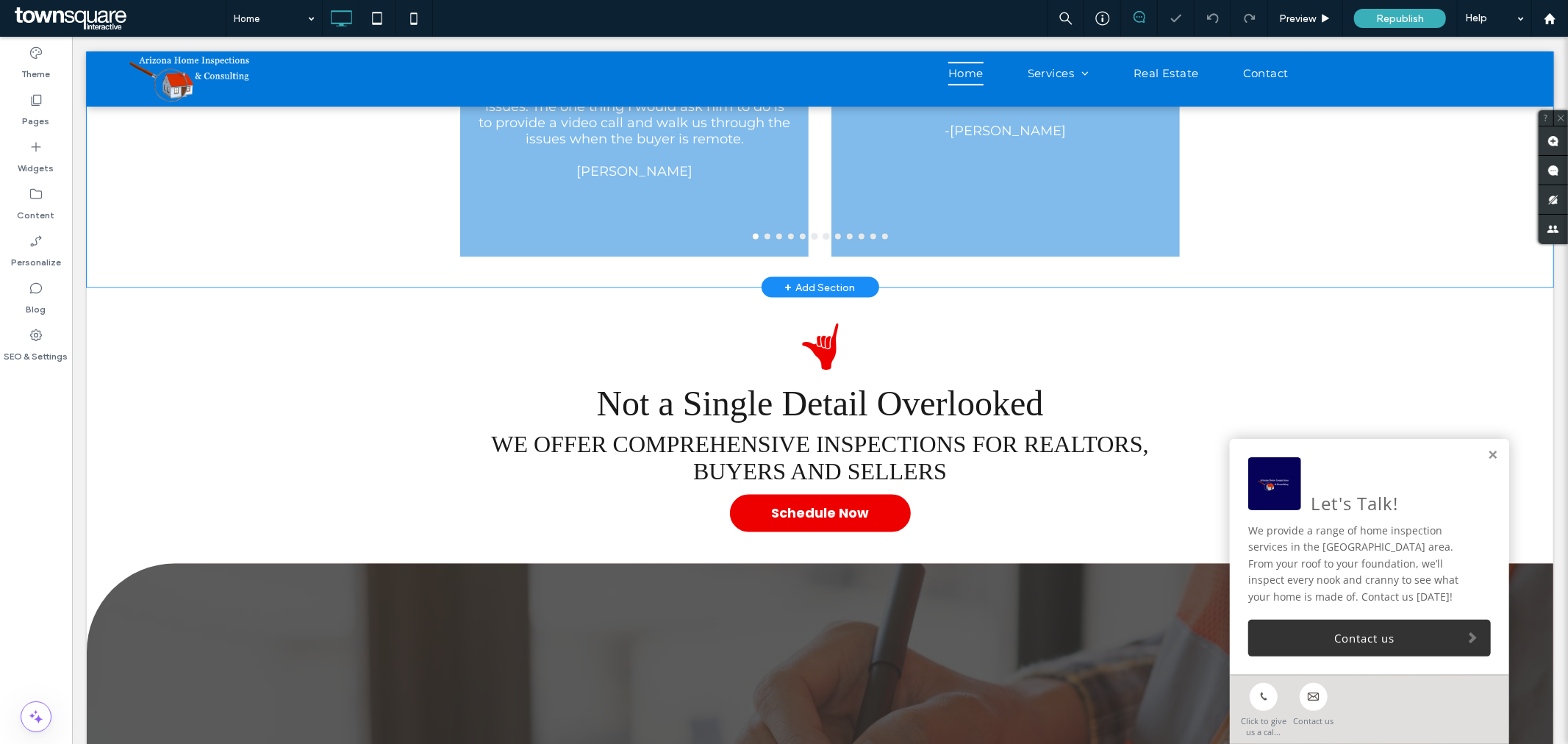
click at [595, 222] on div "Click to edit in Flex Mode" at bounding box center [819, 43] width 1467 height 486
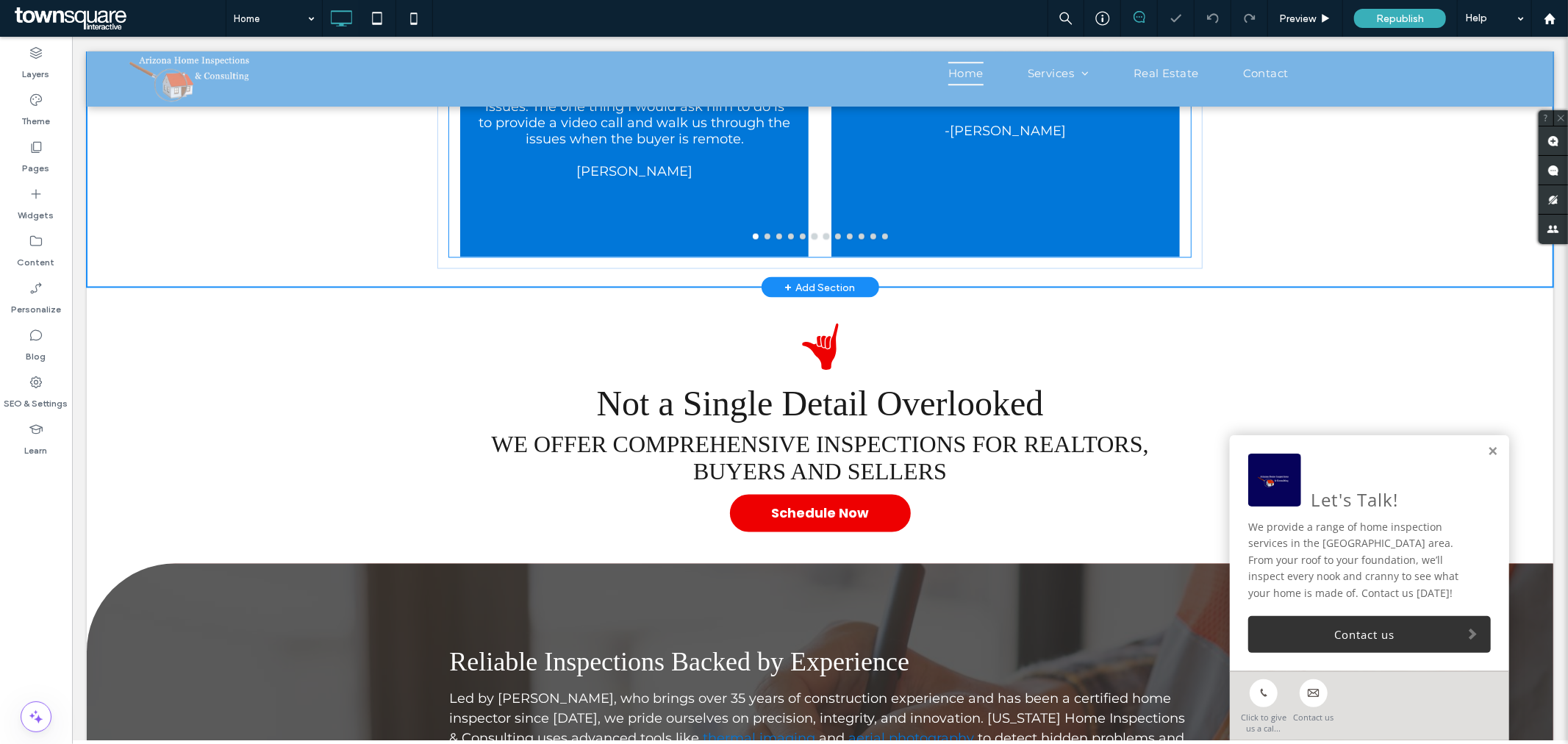
scroll to position [2055, 0]
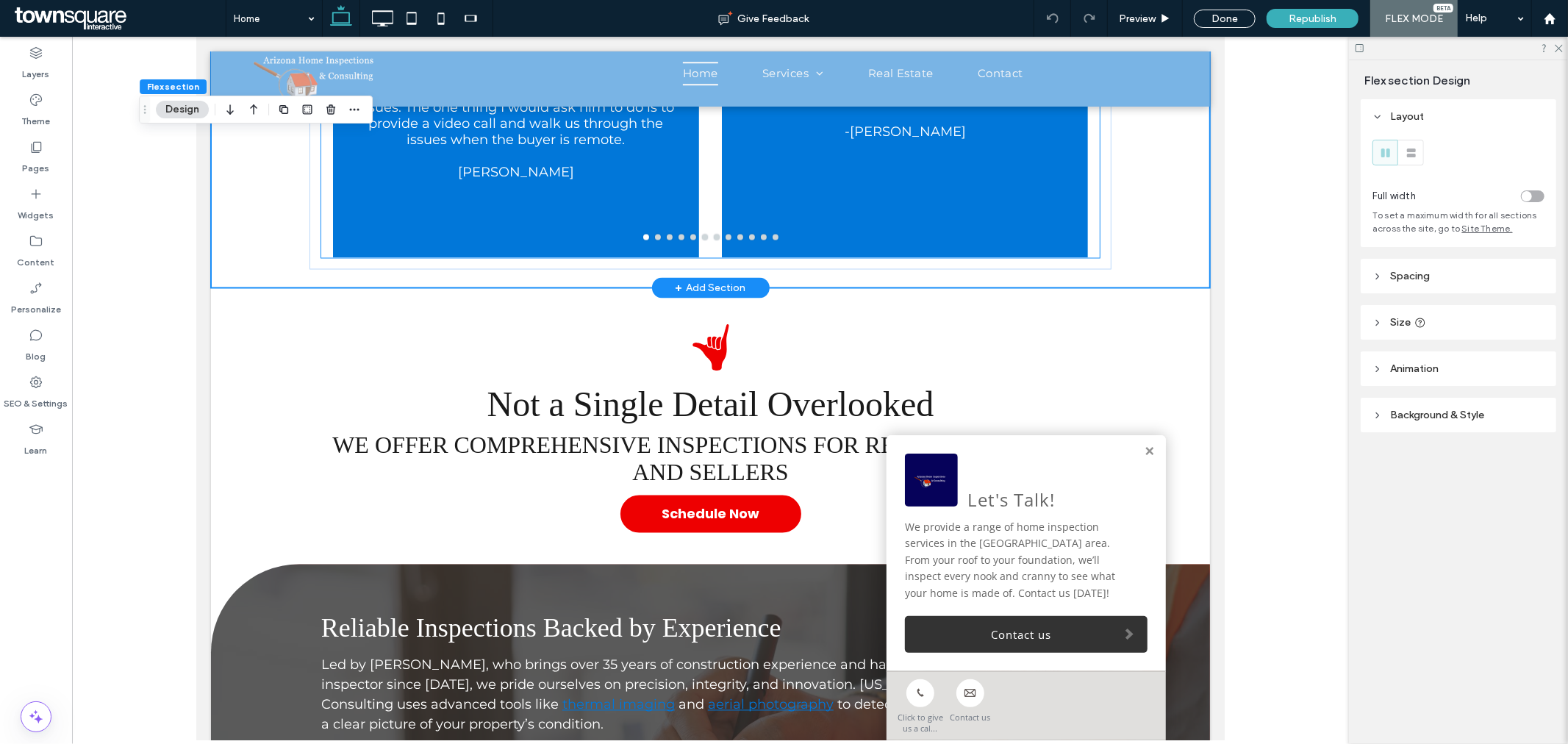
click at [729, 177] on div "★★★★★ If you are looking for a detailed home inspector that is knowledgeable an…" at bounding box center [904, 53] width 366 height 357
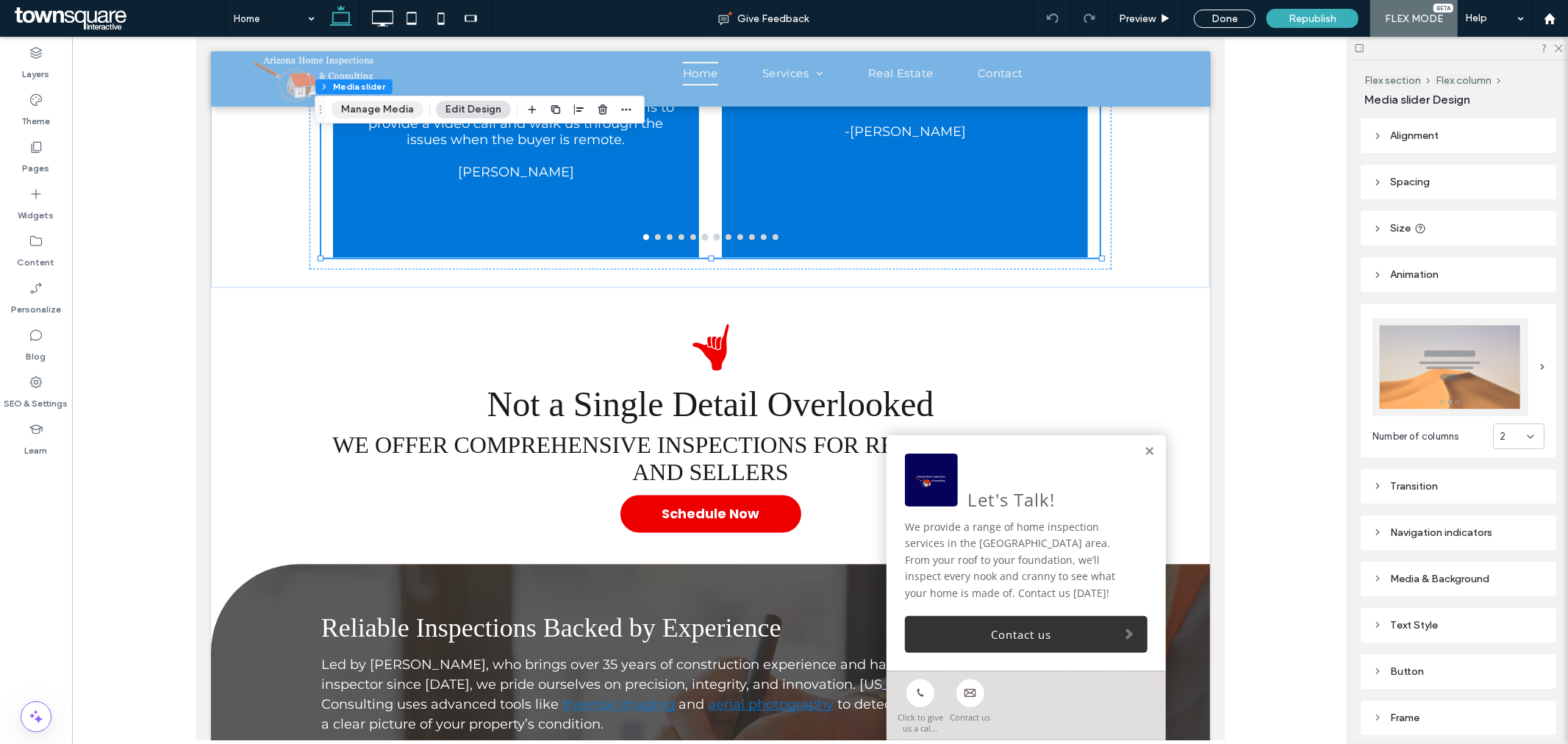
drag, startPoint x: 368, startPoint y: 112, endPoint x: 845, endPoint y: 343, distance: 530.0
click at [368, 112] on button "Manage Media" at bounding box center [377, 110] width 92 height 18
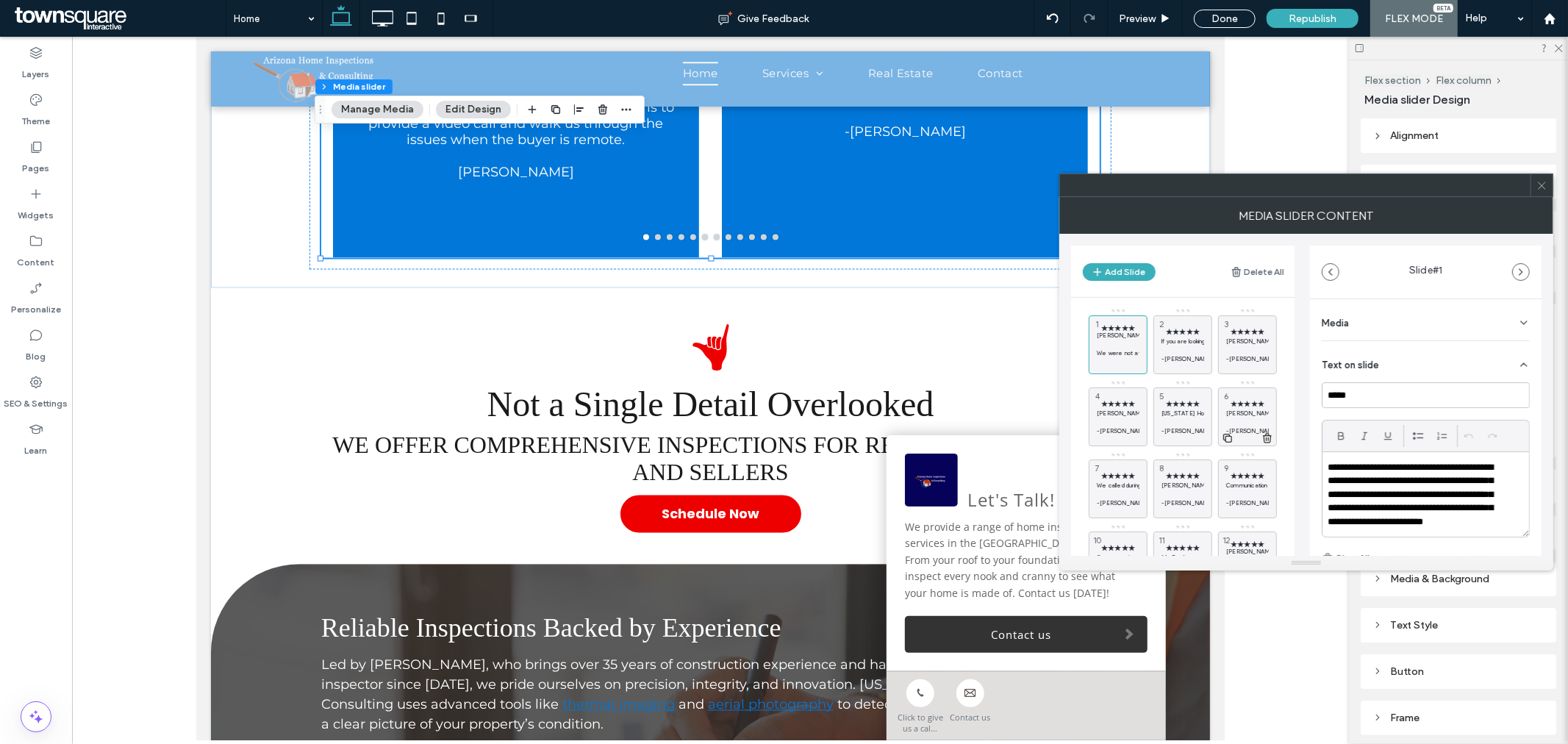
scroll to position [60, 0]
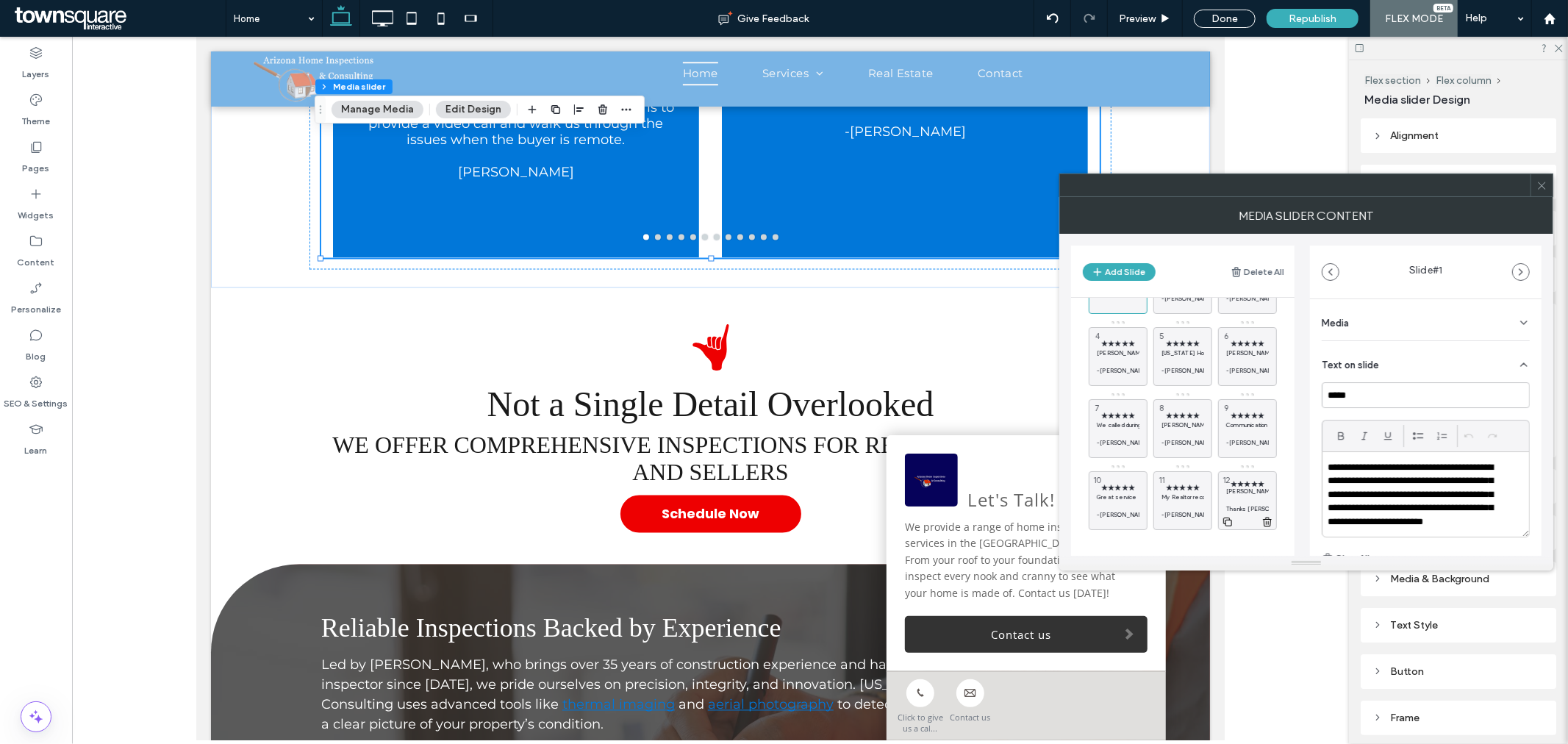
click at [1248, 488] on p "Greg is the best of the best. I wasn’t sure what to expect buying this new home…" at bounding box center [1247, 491] width 43 height 9
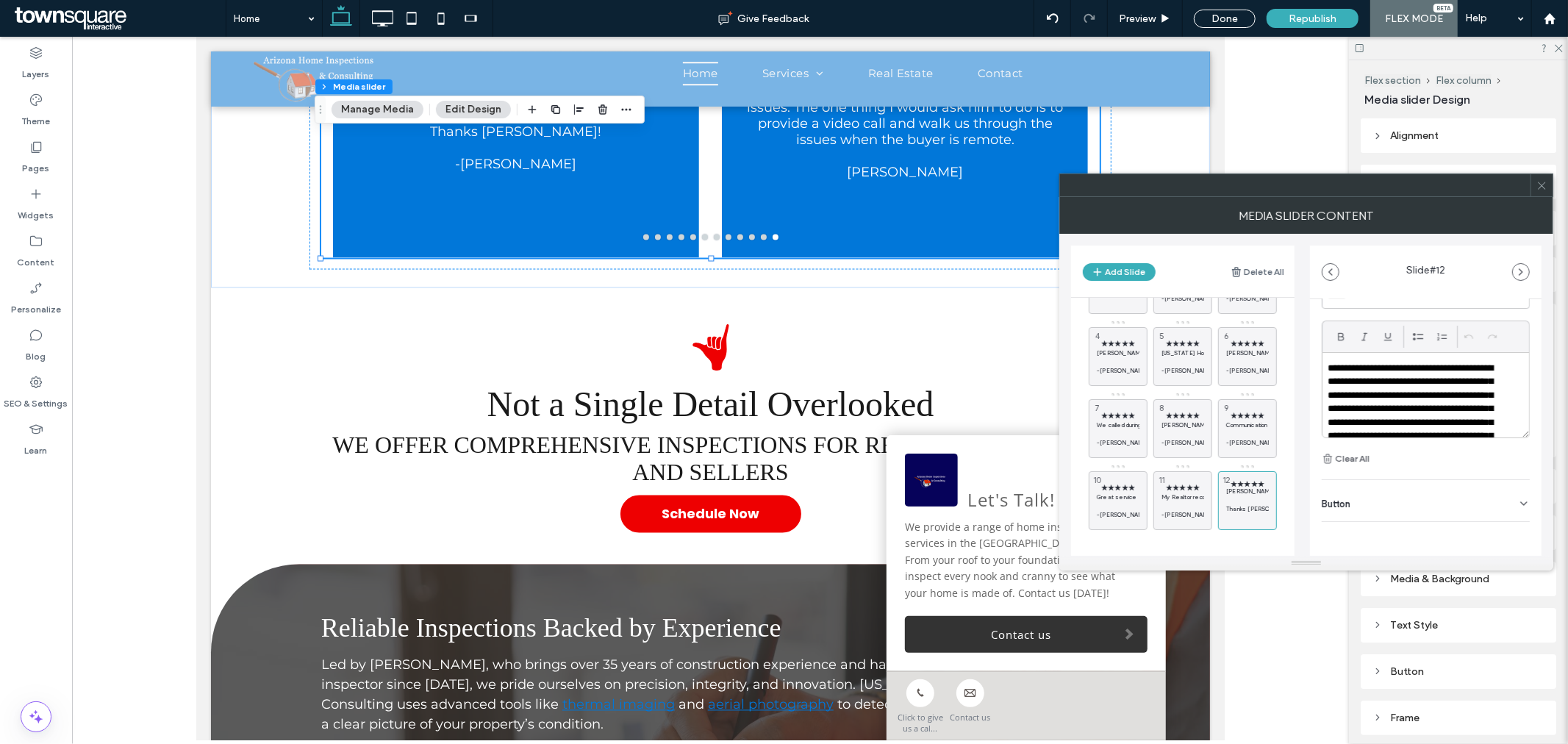
scroll to position [109, 0]
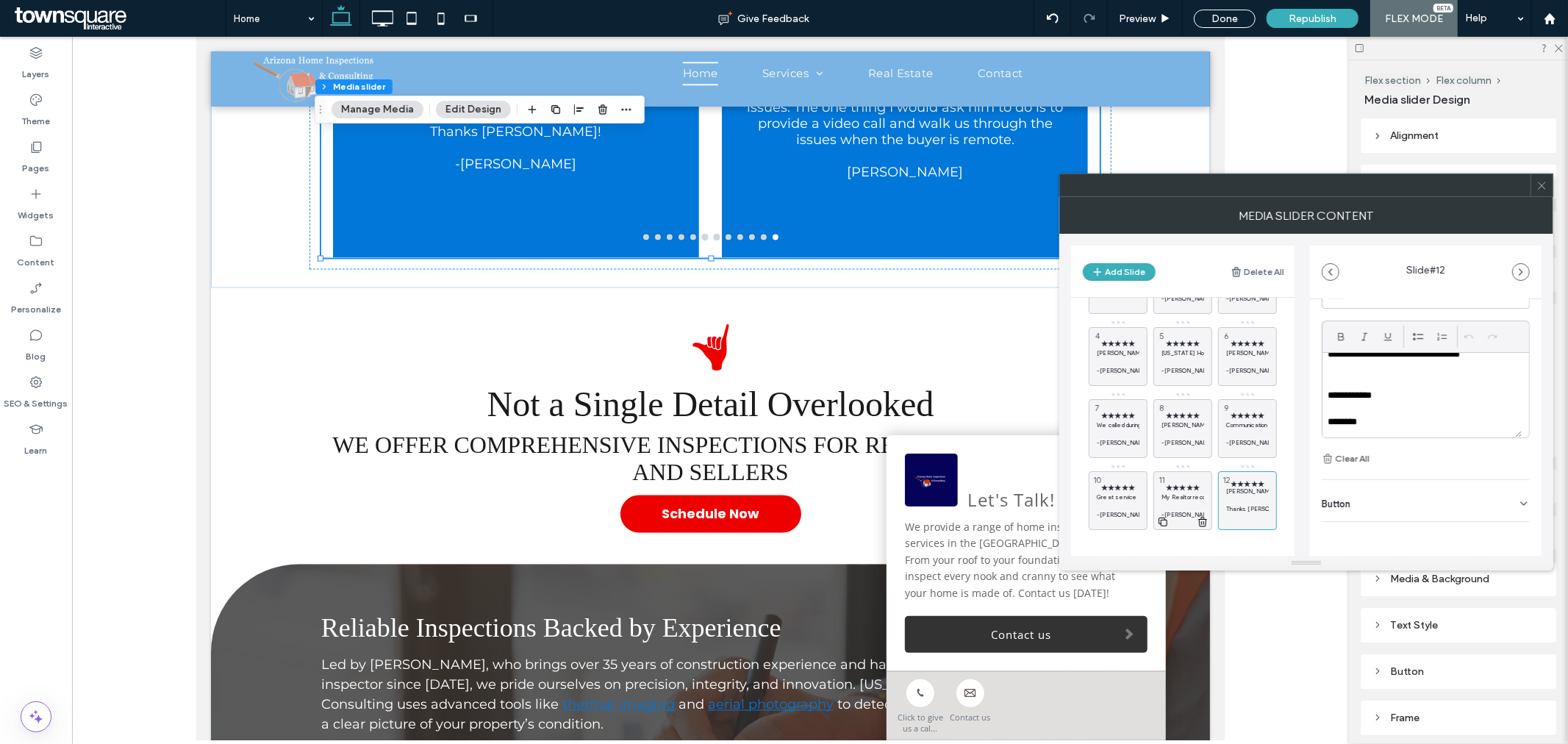
click at [1192, 483] on span "★★★★★" at bounding box center [1183, 487] width 43 height 10
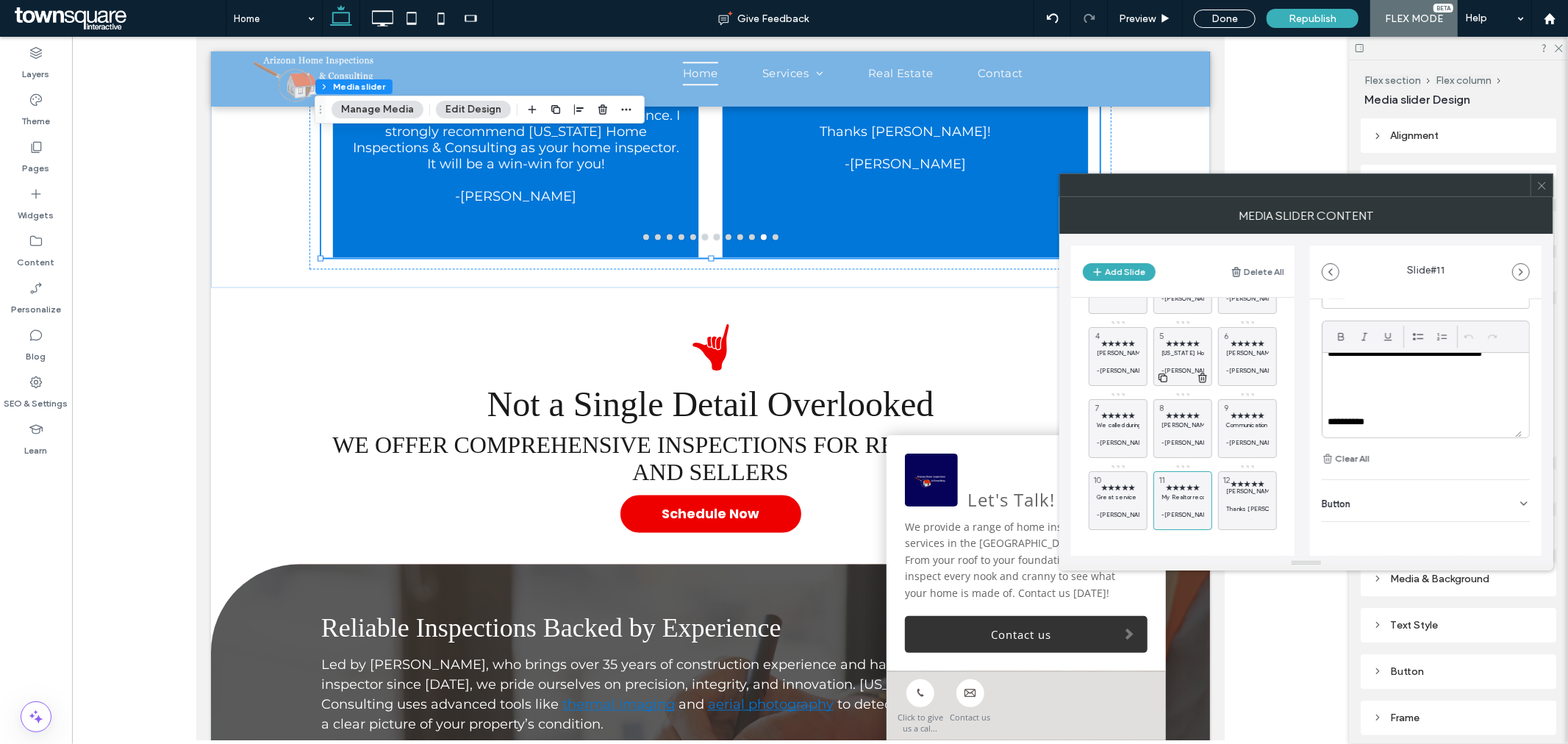
scroll to position [0, 0]
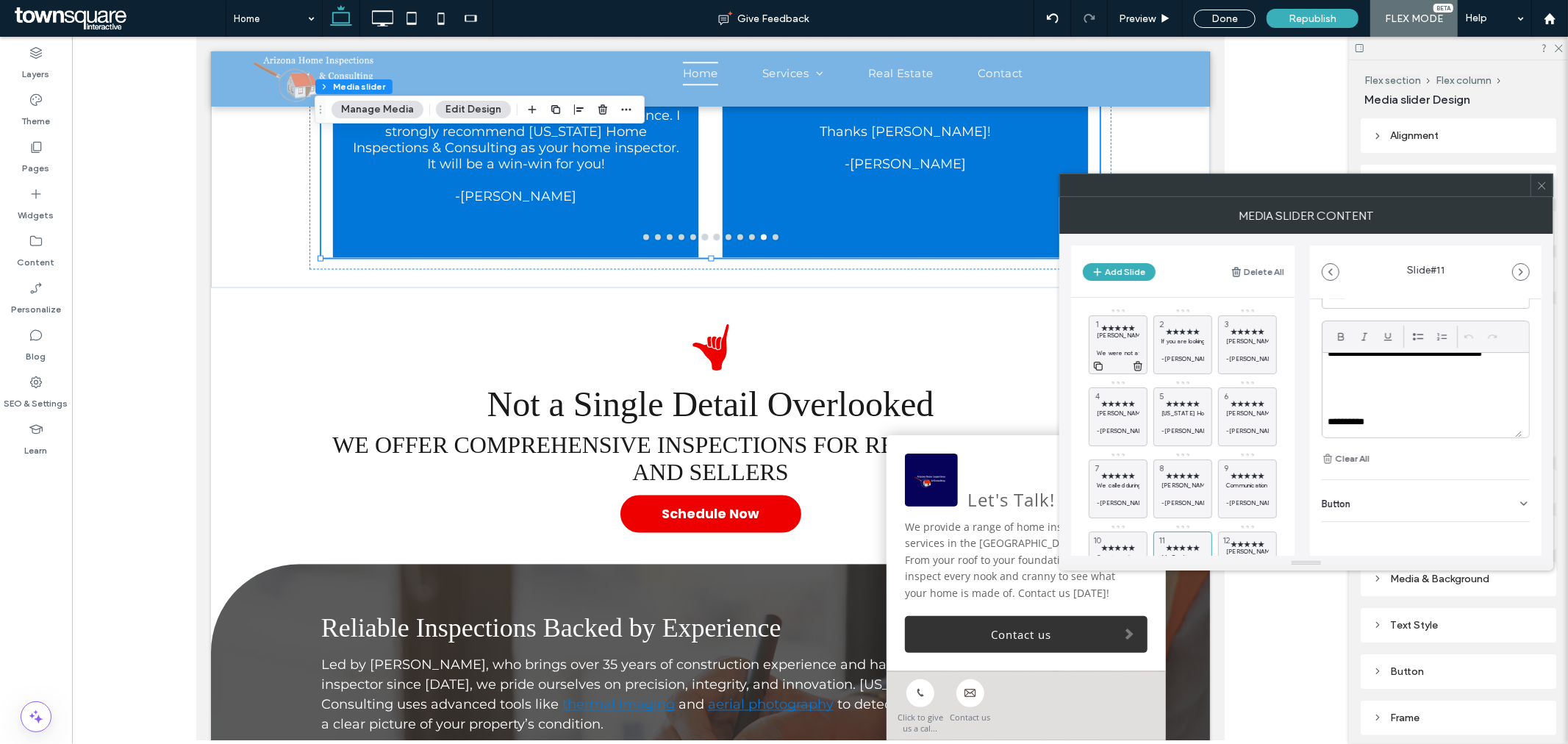
click at [1120, 337] on p "Greg inspected our home and provided a detailed report with lot of photos. The …" at bounding box center [1118, 336] width 43 height 9
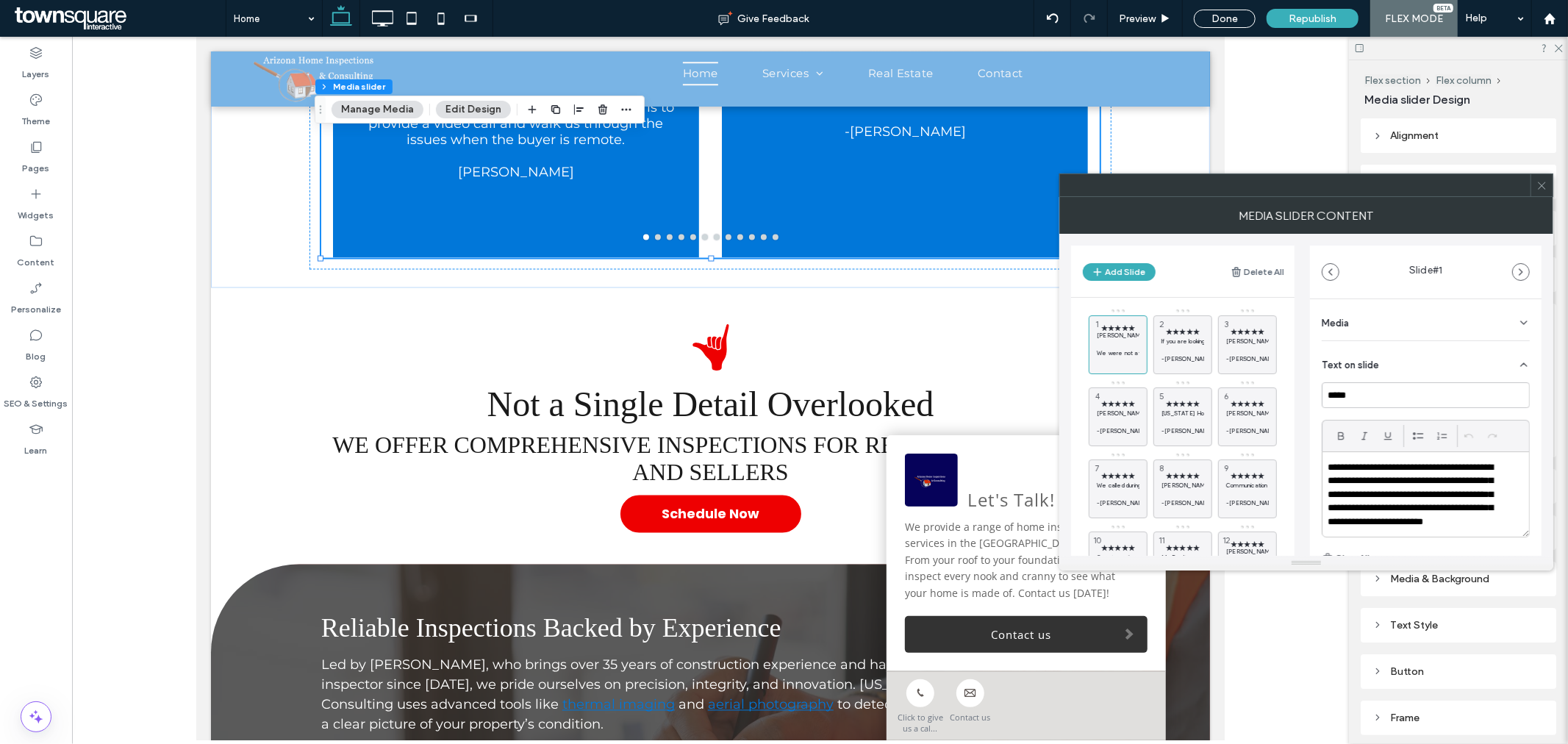
scroll to position [123, 0]
click at [1099, 362] on icon at bounding box center [1098, 366] width 12 height 13
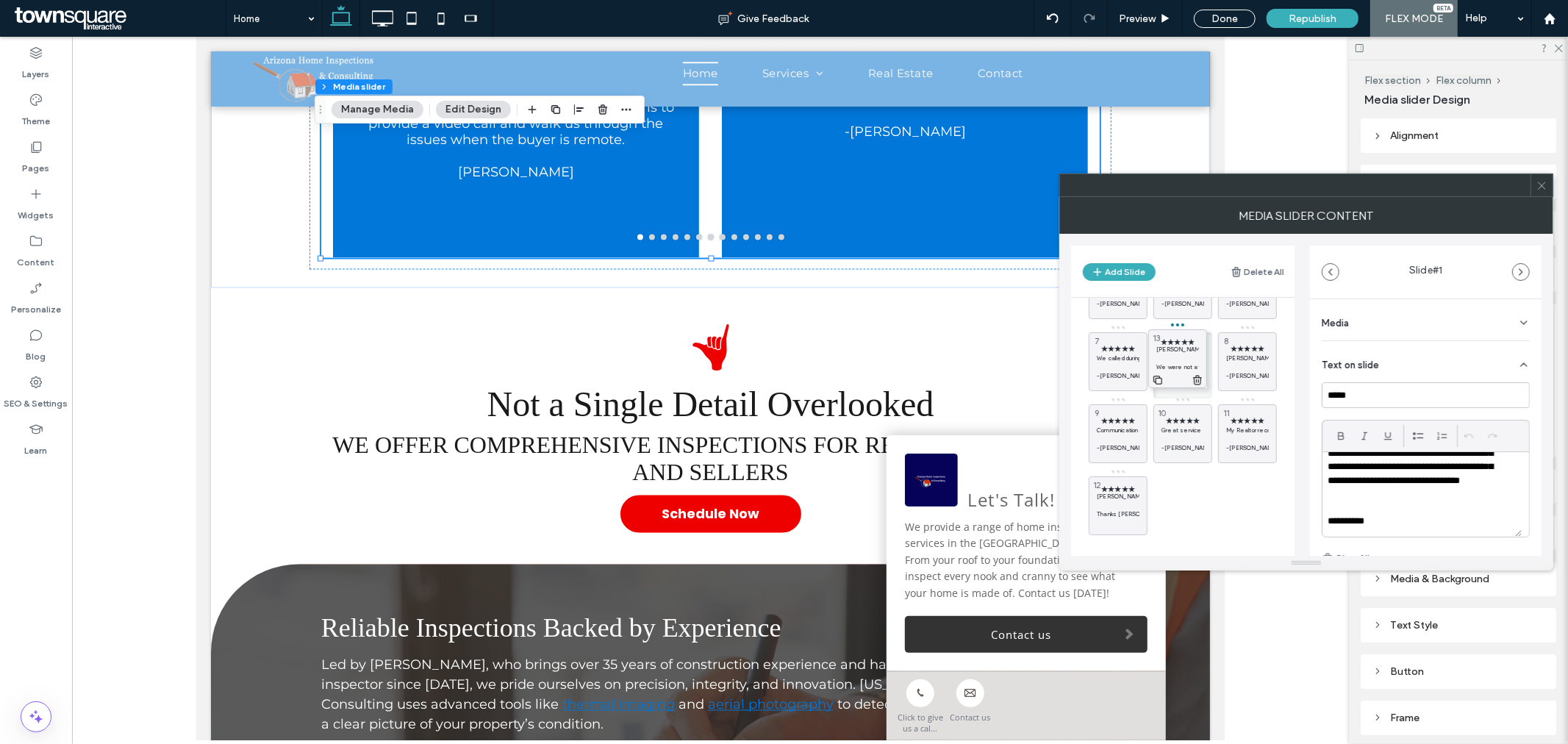
drag, startPoint x: 1129, startPoint y: 500, endPoint x: 1188, endPoint y: 353, distance: 158.4
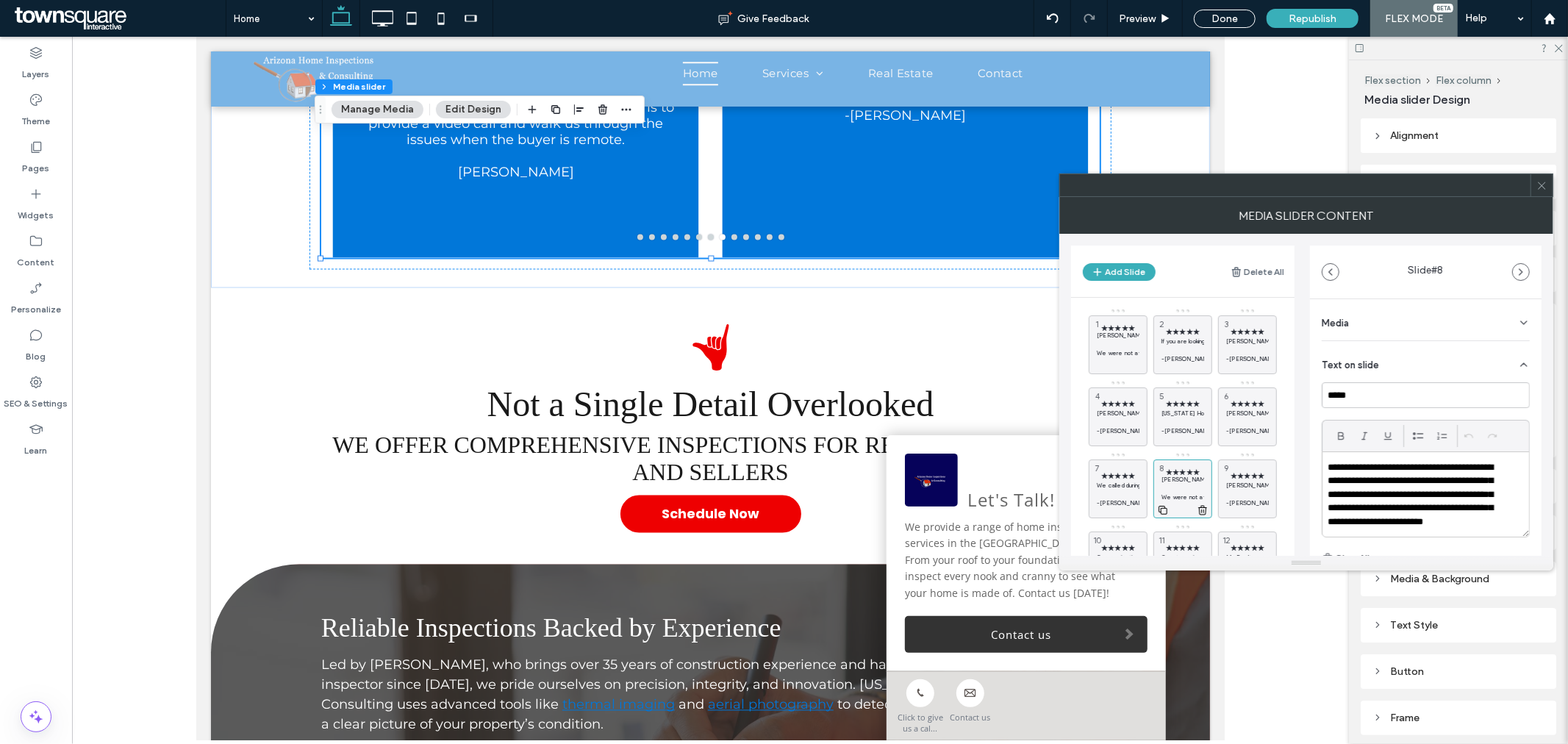
scroll to position [0, 0]
drag, startPoint x: 1181, startPoint y: 488, endPoint x: 1182, endPoint y: 339, distance: 149.0
click at [1121, 337] on p "Greg inspected our home and provided a detailed report with lot of photos. The …" at bounding box center [1118, 336] width 43 height 9
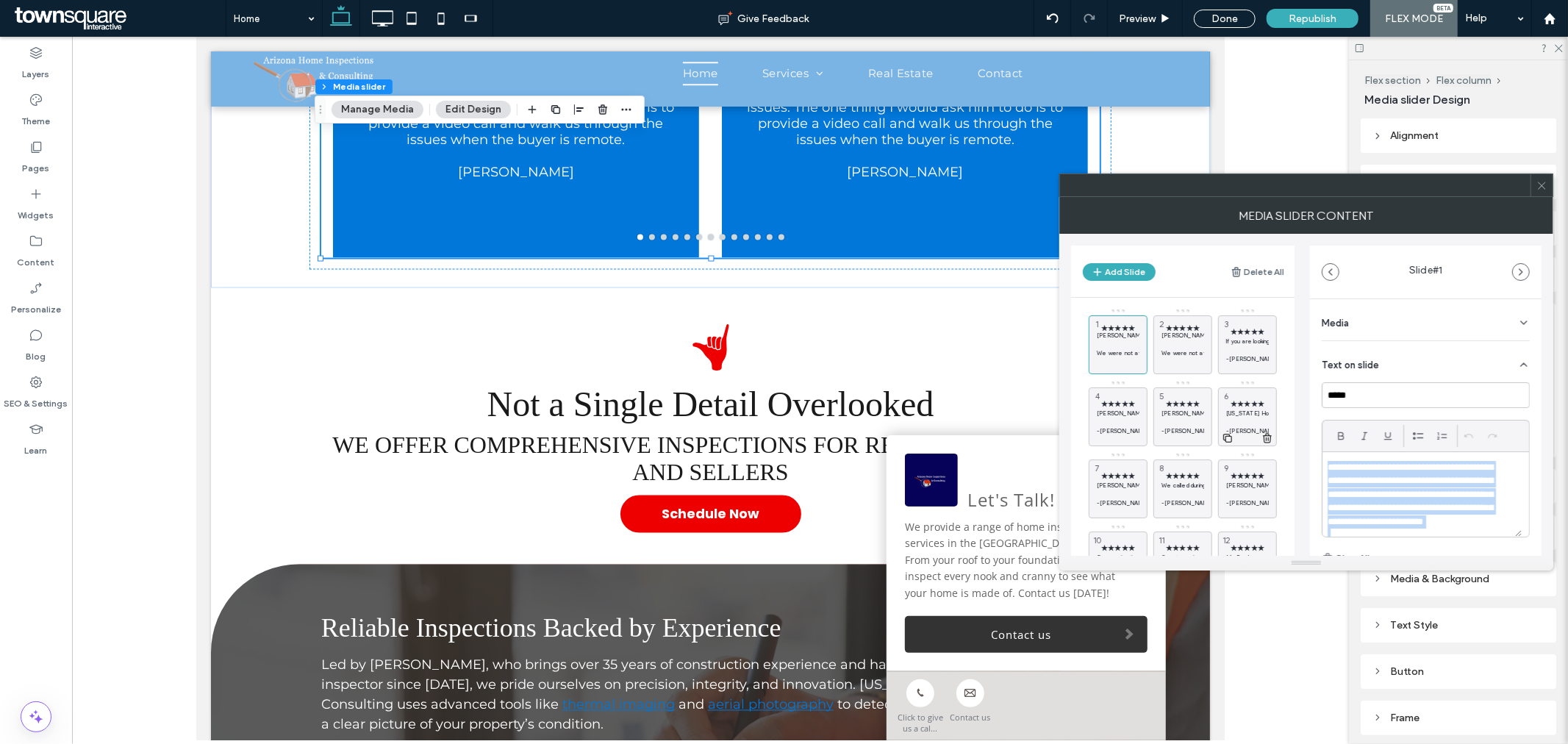
drag, startPoint x: 1406, startPoint y: 493, endPoint x: 1270, endPoint y: 430, distance: 149.9
click at [1270, 430] on div "Add Slide Delete All ★★★★★ Greg inspected our home and provided a detailed repo…" at bounding box center [1306, 395] width 470 height 322
paste div
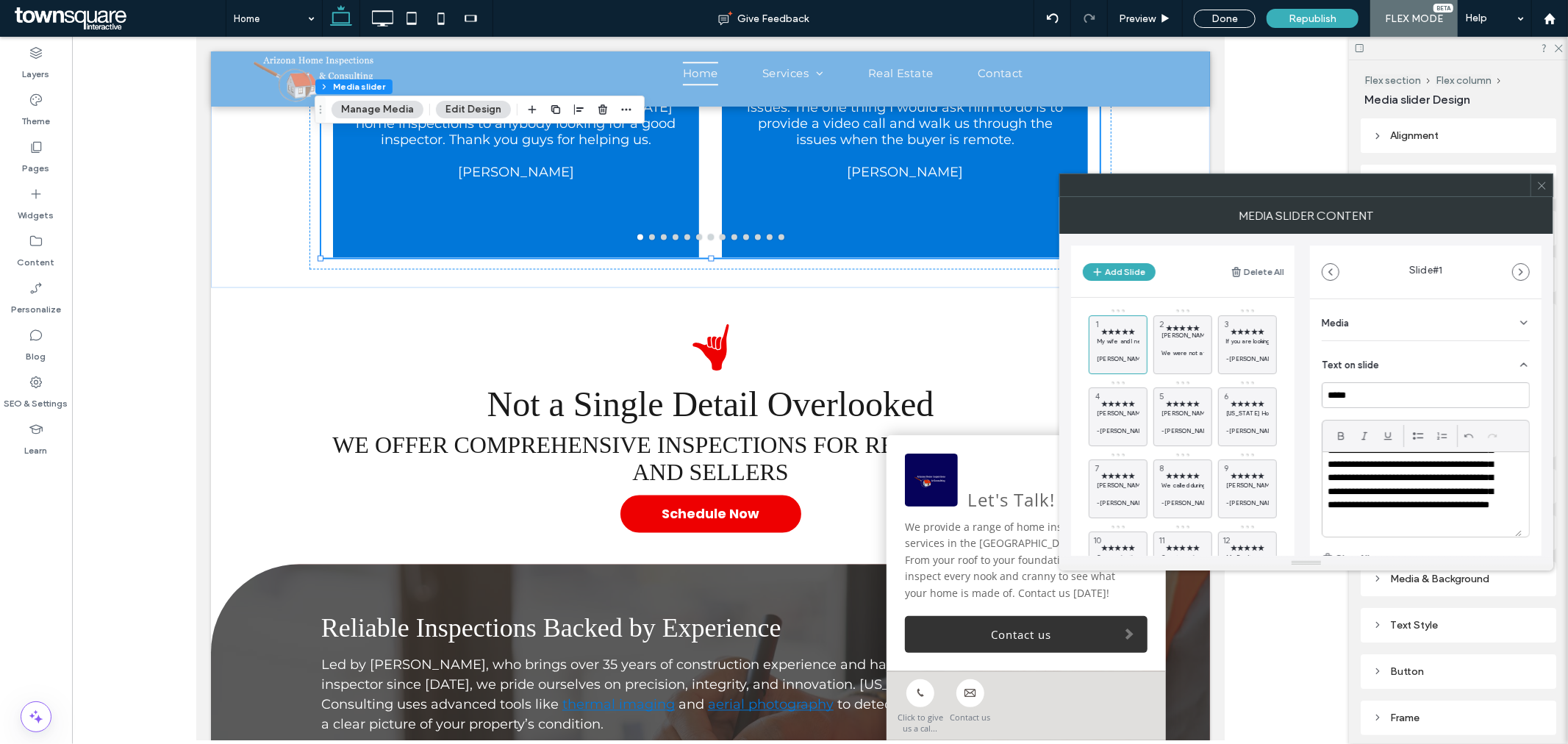
scroll to position [123, 0]
drag, startPoint x: 1376, startPoint y: 524, endPoint x: 1328, endPoint y: 519, distance: 48.3
click at [1328, 519] on p "**********" at bounding box center [1416, 521] width 176 height 13
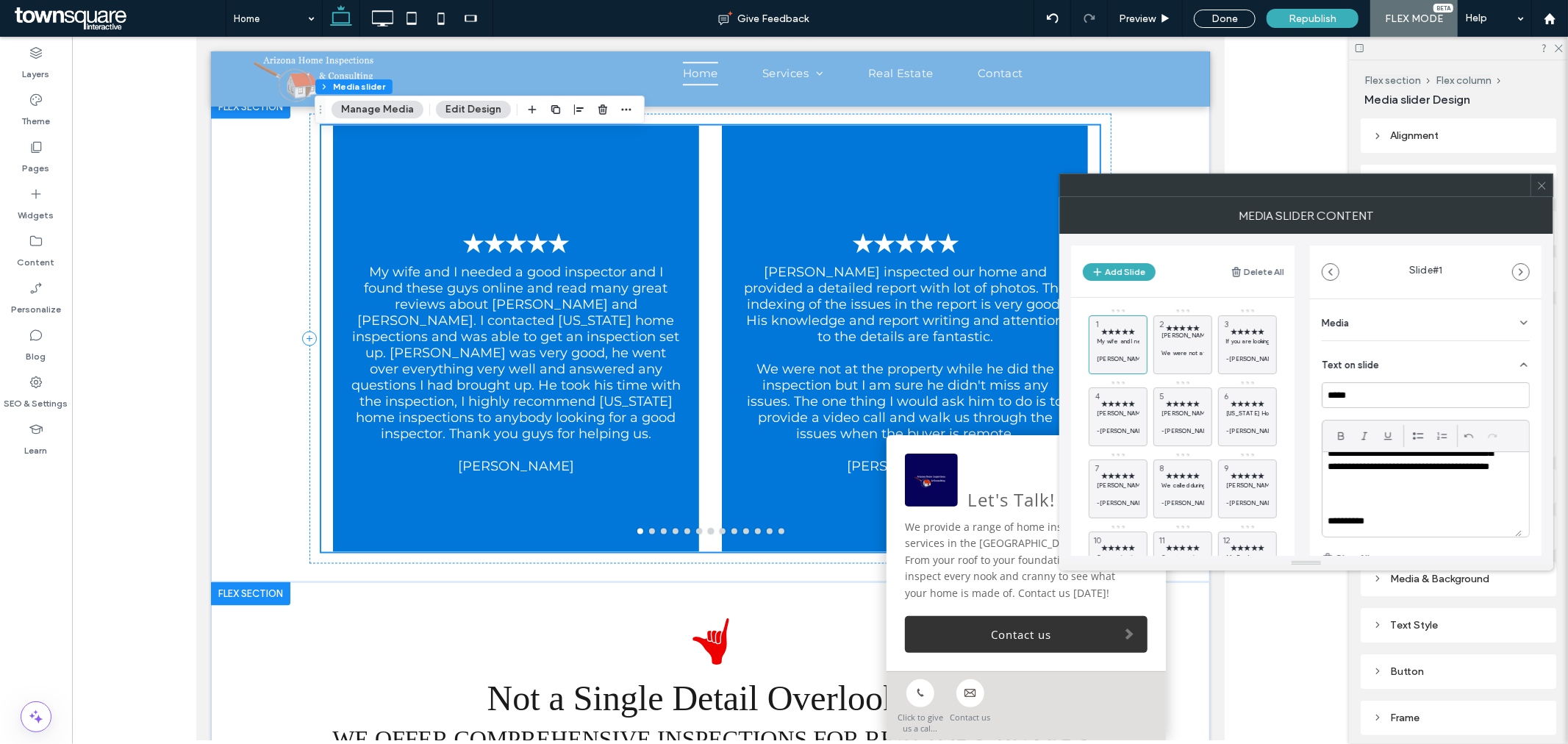
scroll to position [1749, 0]
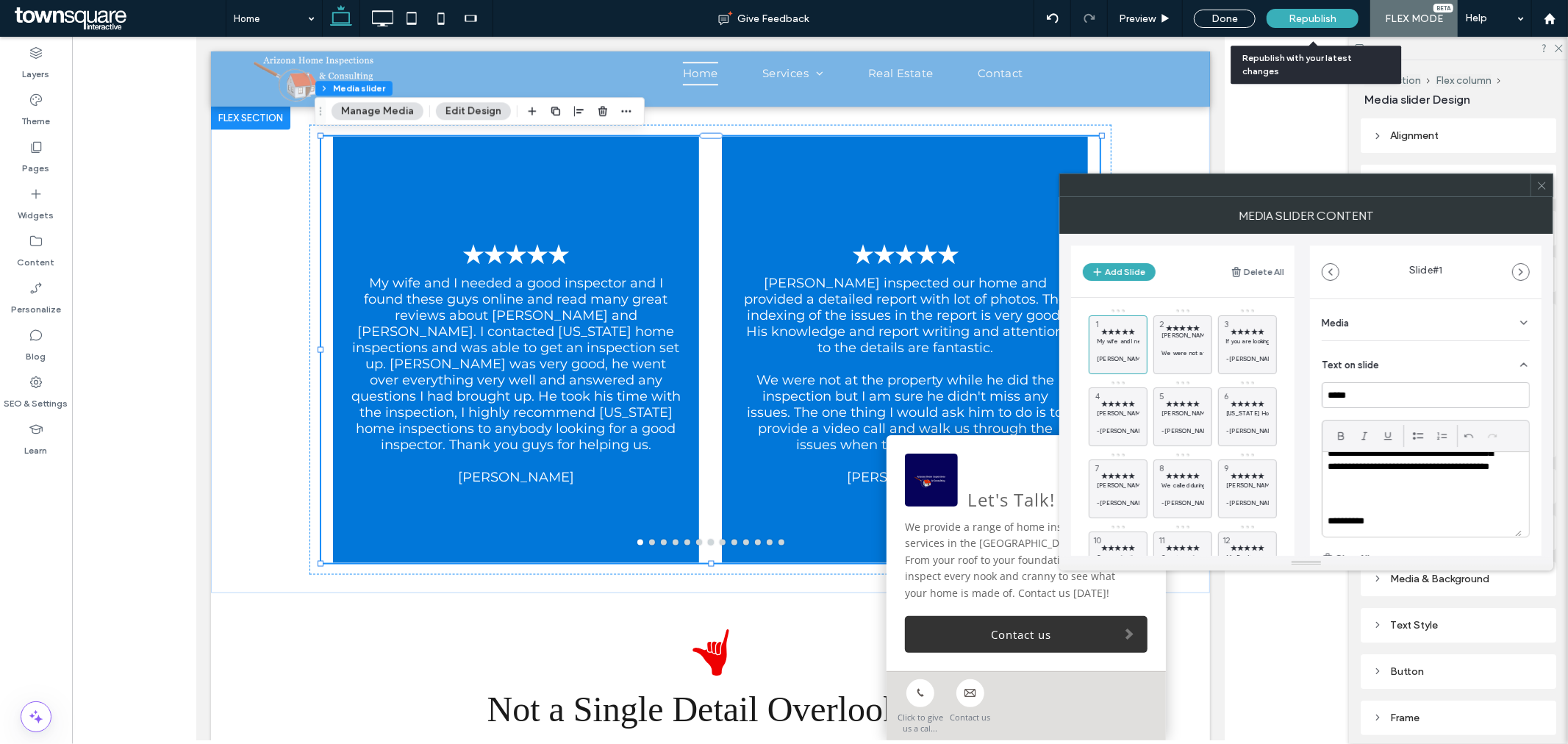
click at [1304, 15] on span "Republish" at bounding box center [1313, 19] width 48 height 12
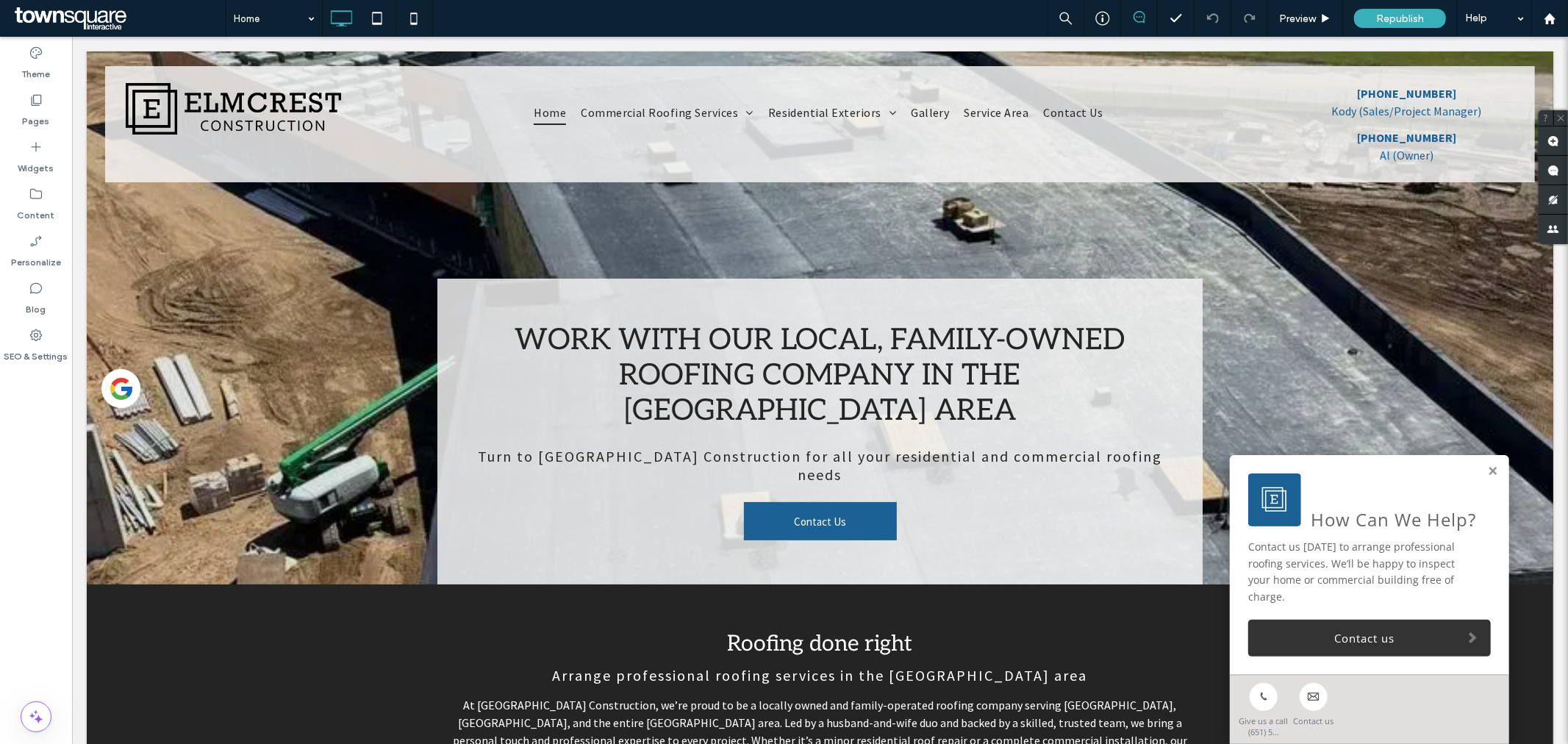
scroll to position [105, 0]
click at [408, 28] on icon at bounding box center [414, 18] width 29 height 29
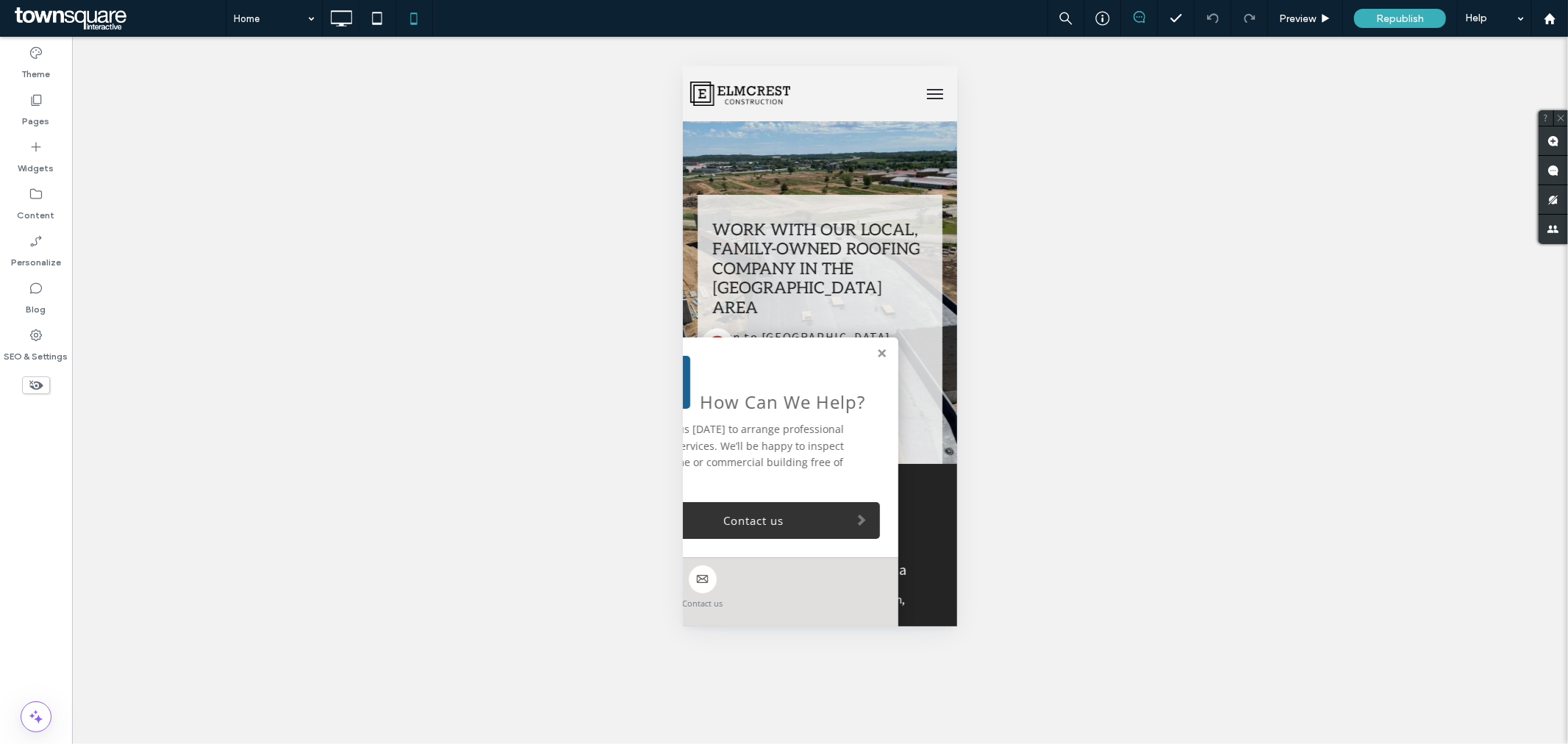
scroll to position [0, 0]
click at [876, 360] on link at bounding box center [881, 353] width 11 height 12
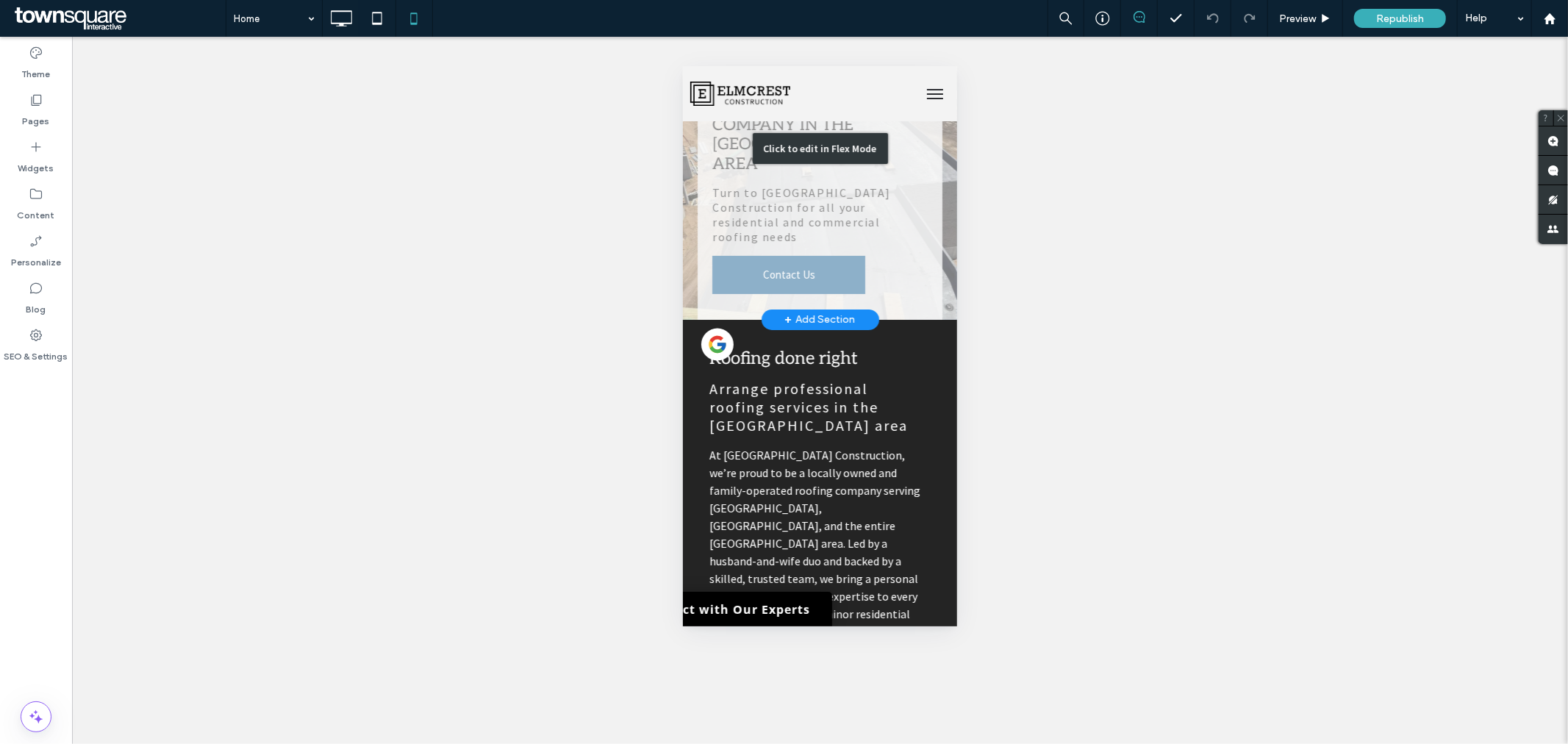
scroll to position [148, 0]
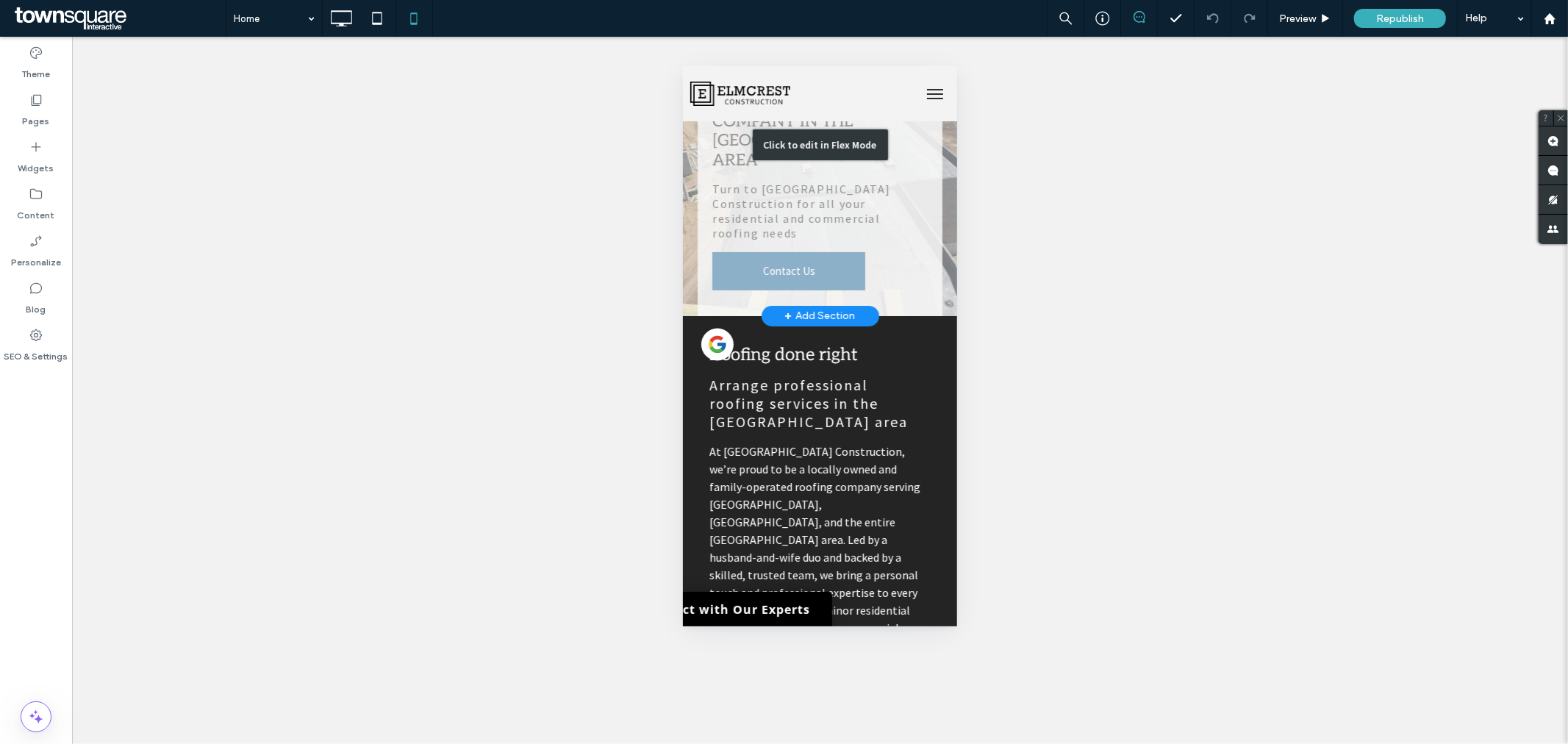
click at [819, 231] on div "Click to edit in Flex Mode" at bounding box center [819, 143] width 275 height 343
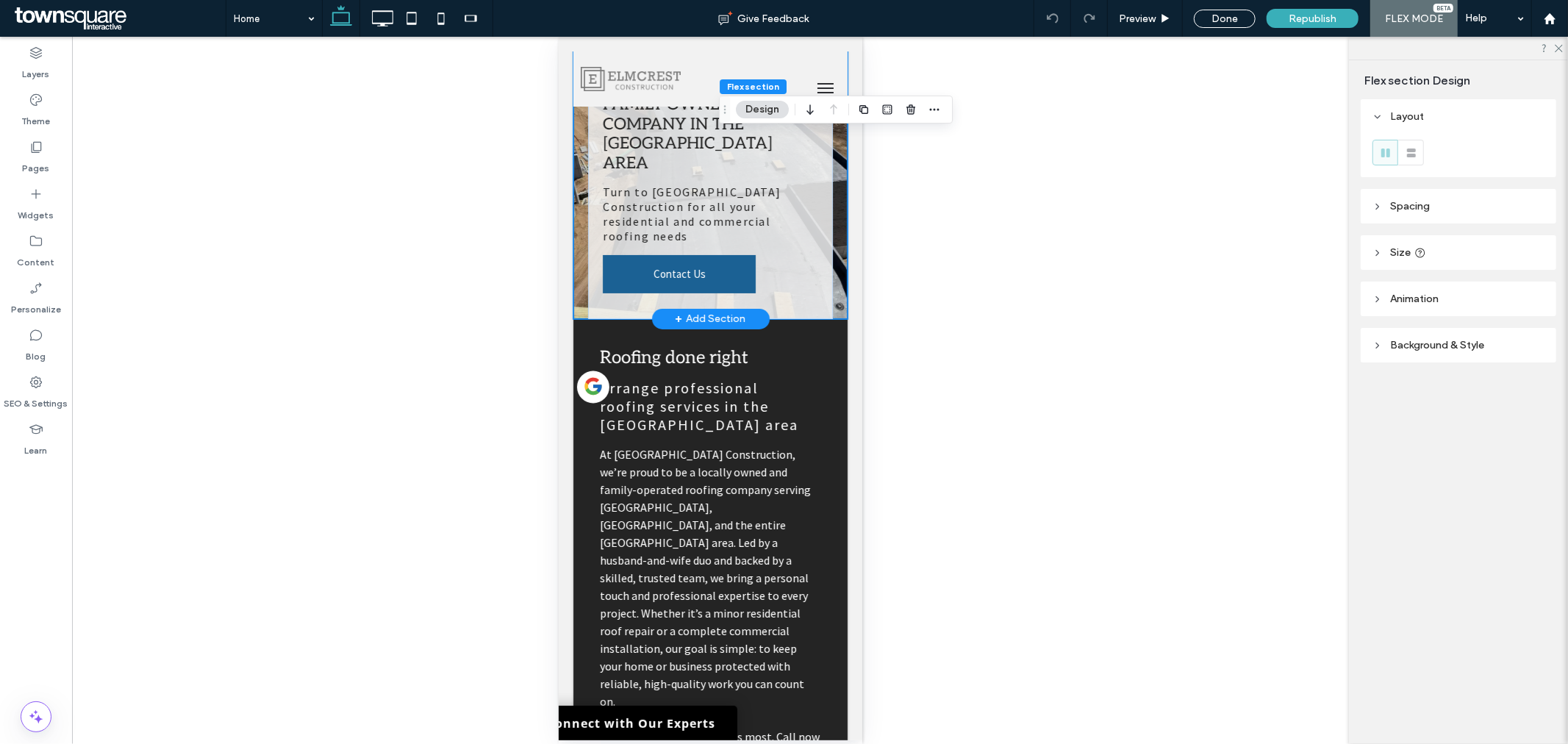
type input "***"
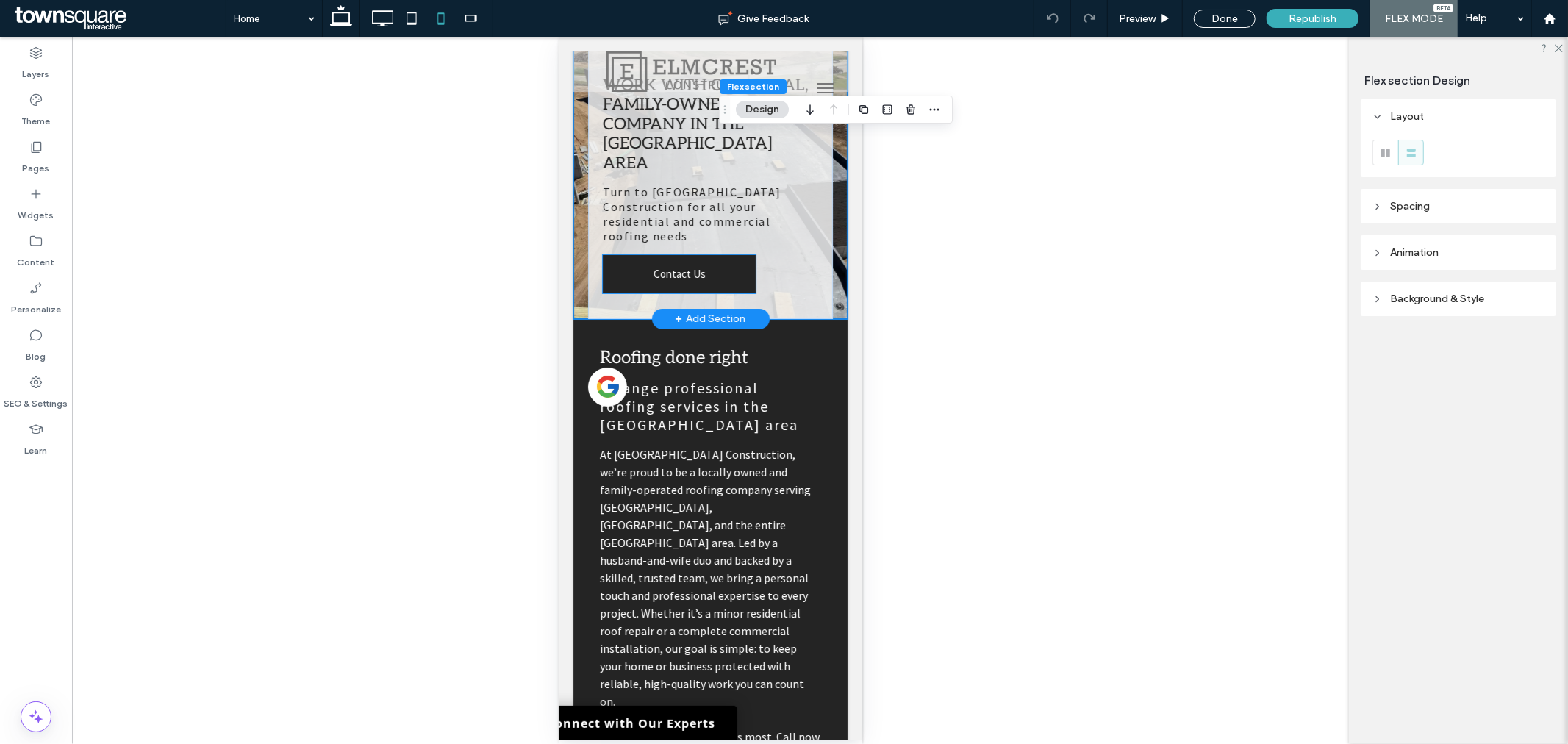
click at [697, 254] on span "Contact Us" at bounding box center [679, 273] width 52 height 37
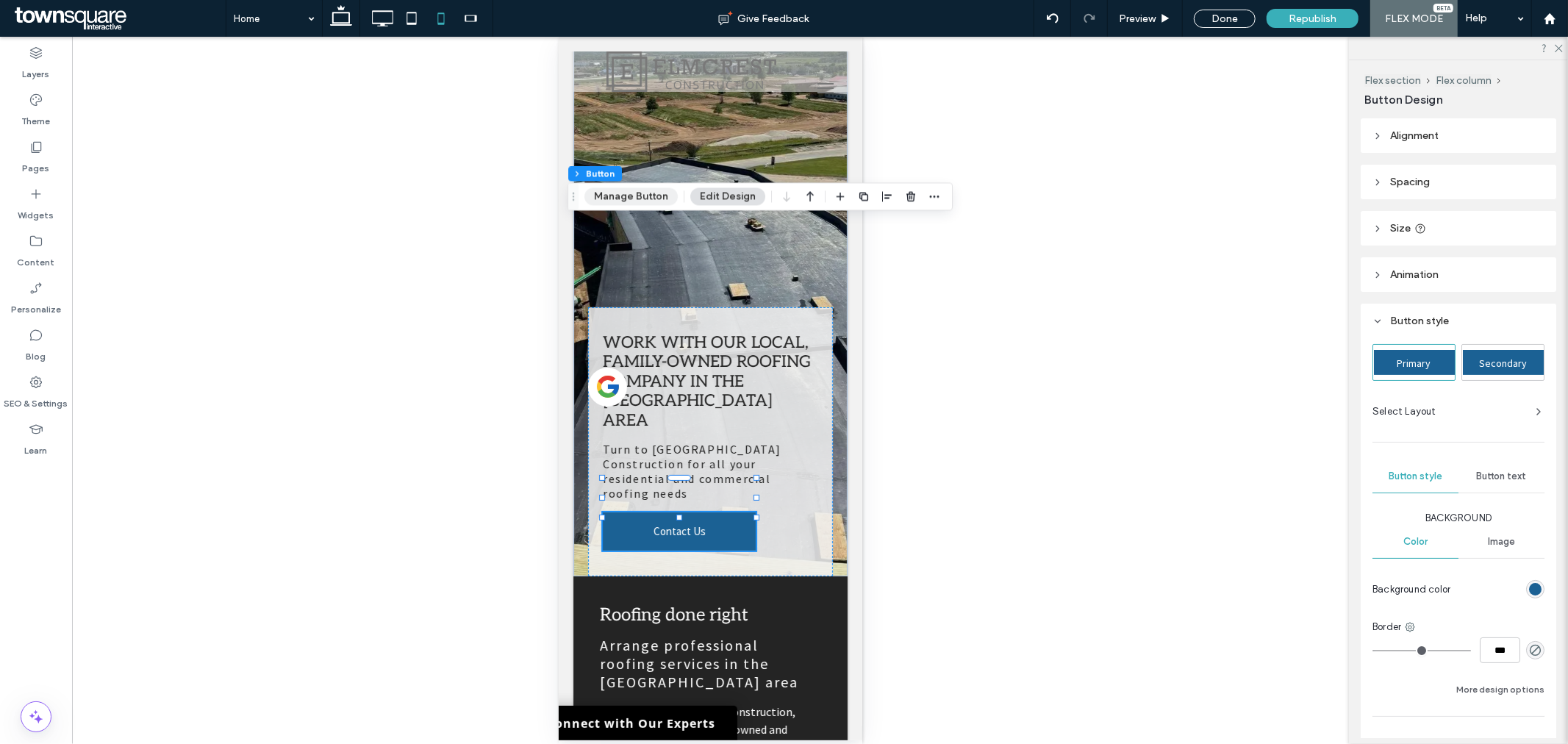
click at [660, 191] on button "Manage Button" at bounding box center [631, 197] width 93 height 18
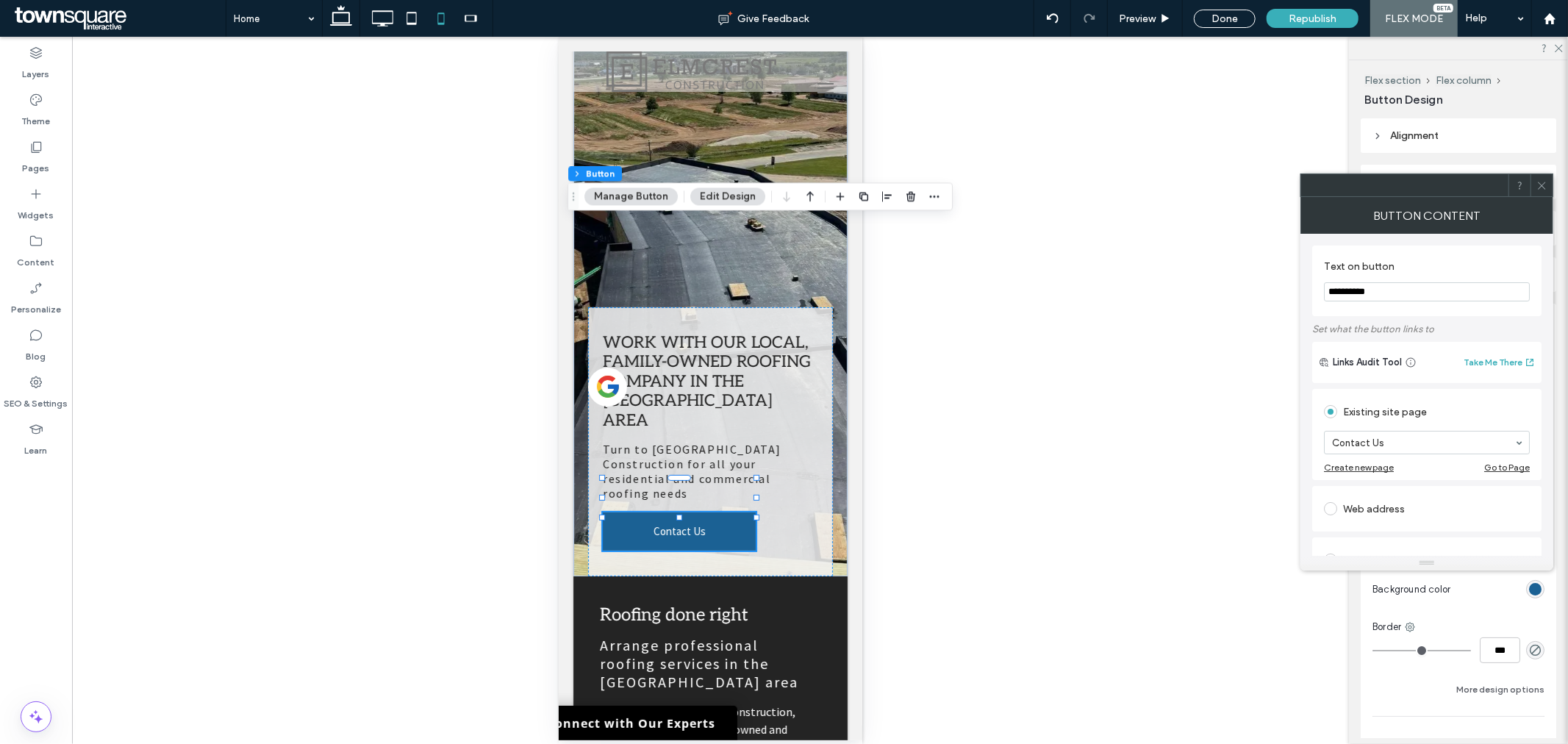
click at [1469, 291] on input "**********" at bounding box center [1427, 292] width 206 height 19
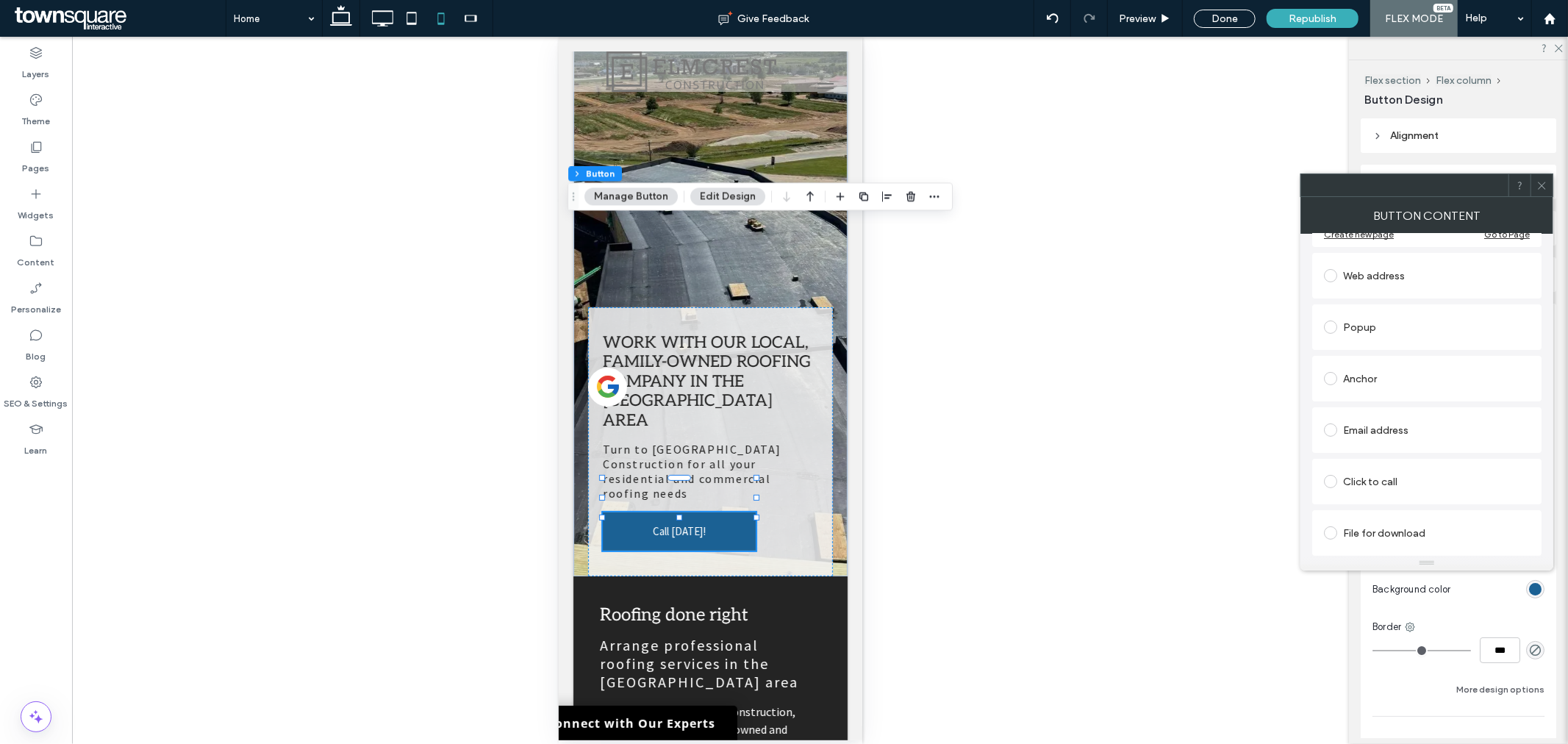
type input "**********"
click at [1381, 478] on div "Click to call" at bounding box center [1427, 481] width 206 height 24
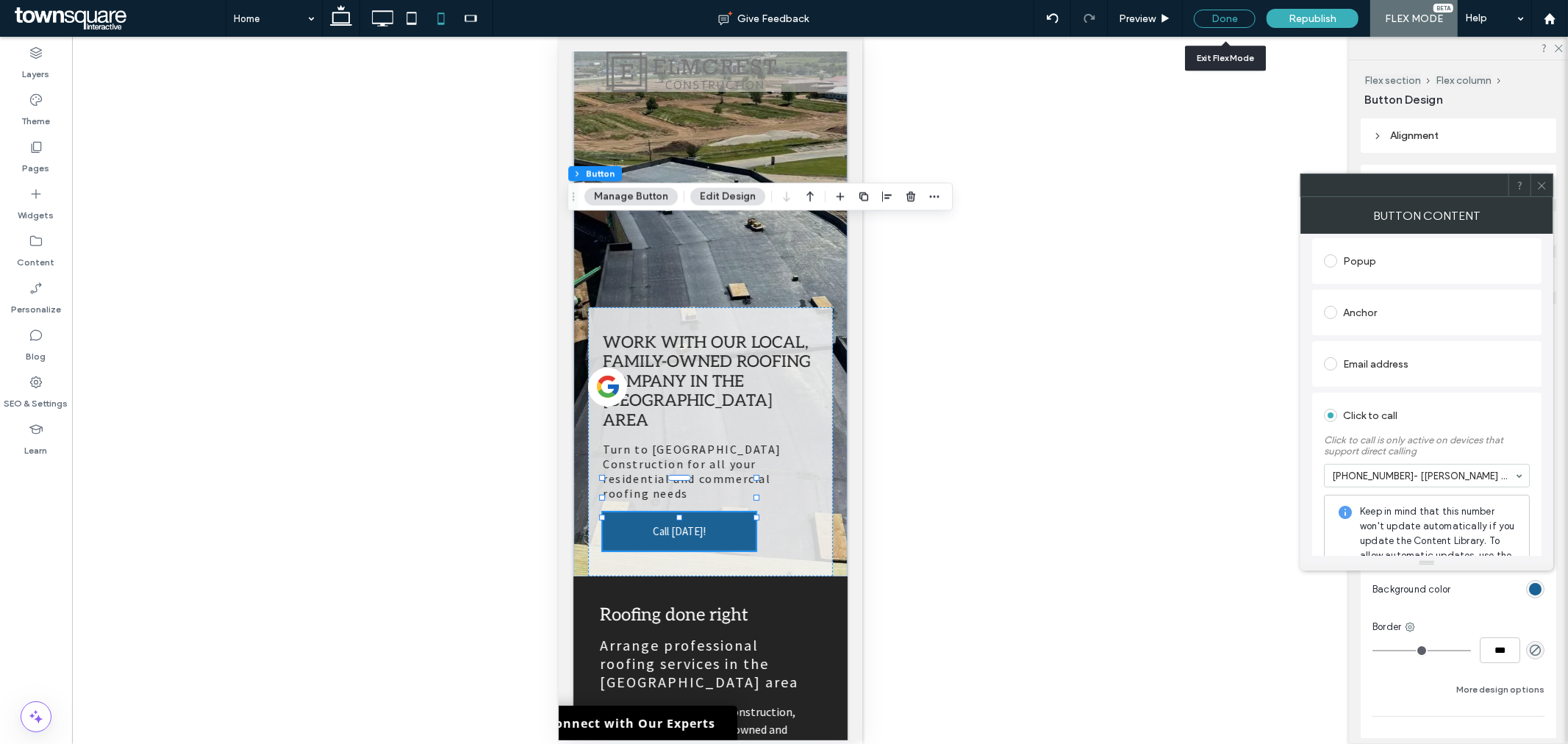
click at [1238, 24] on div "Done" at bounding box center [1225, 19] width 62 height 19
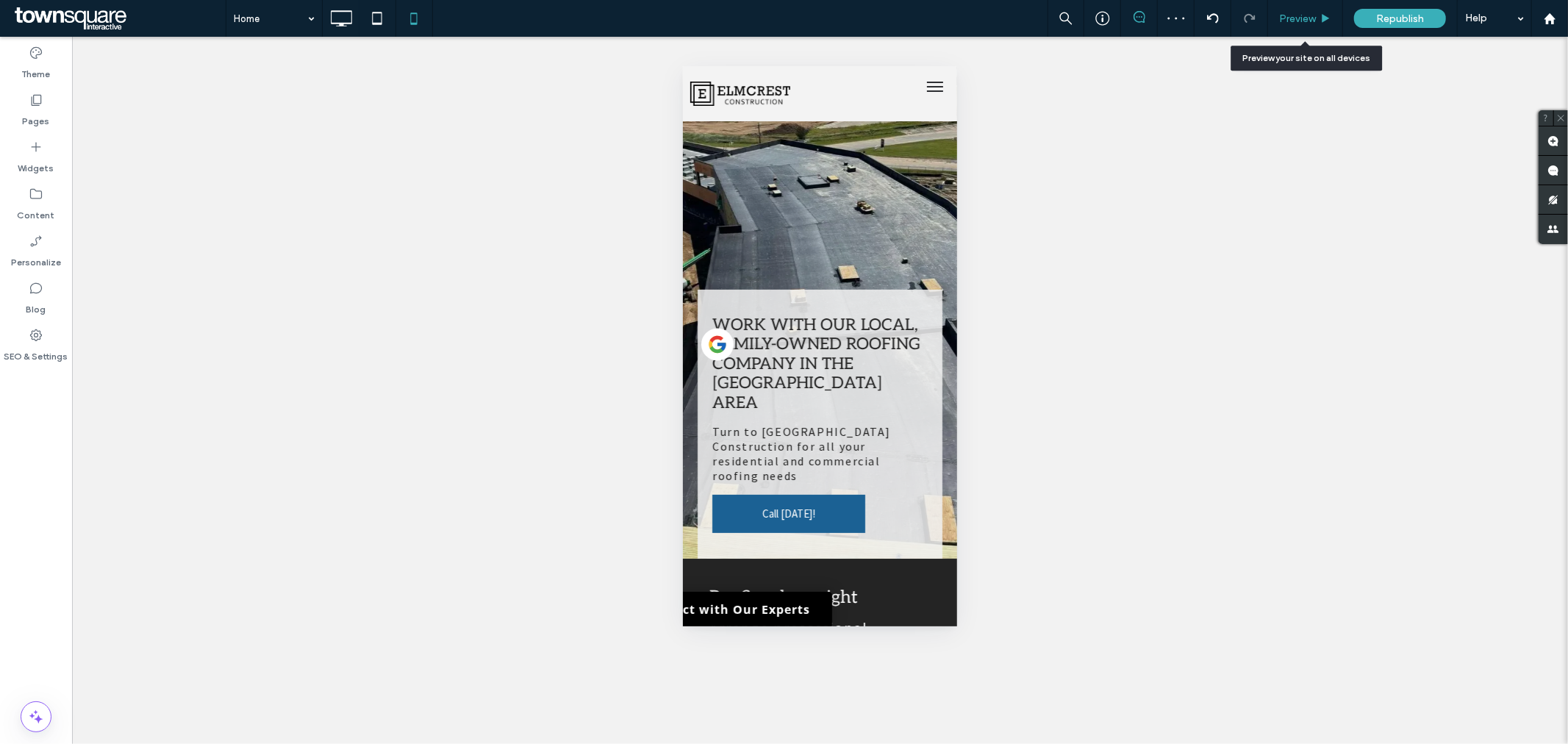
click at [1324, 24] on icon at bounding box center [1326, 19] width 11 height 11
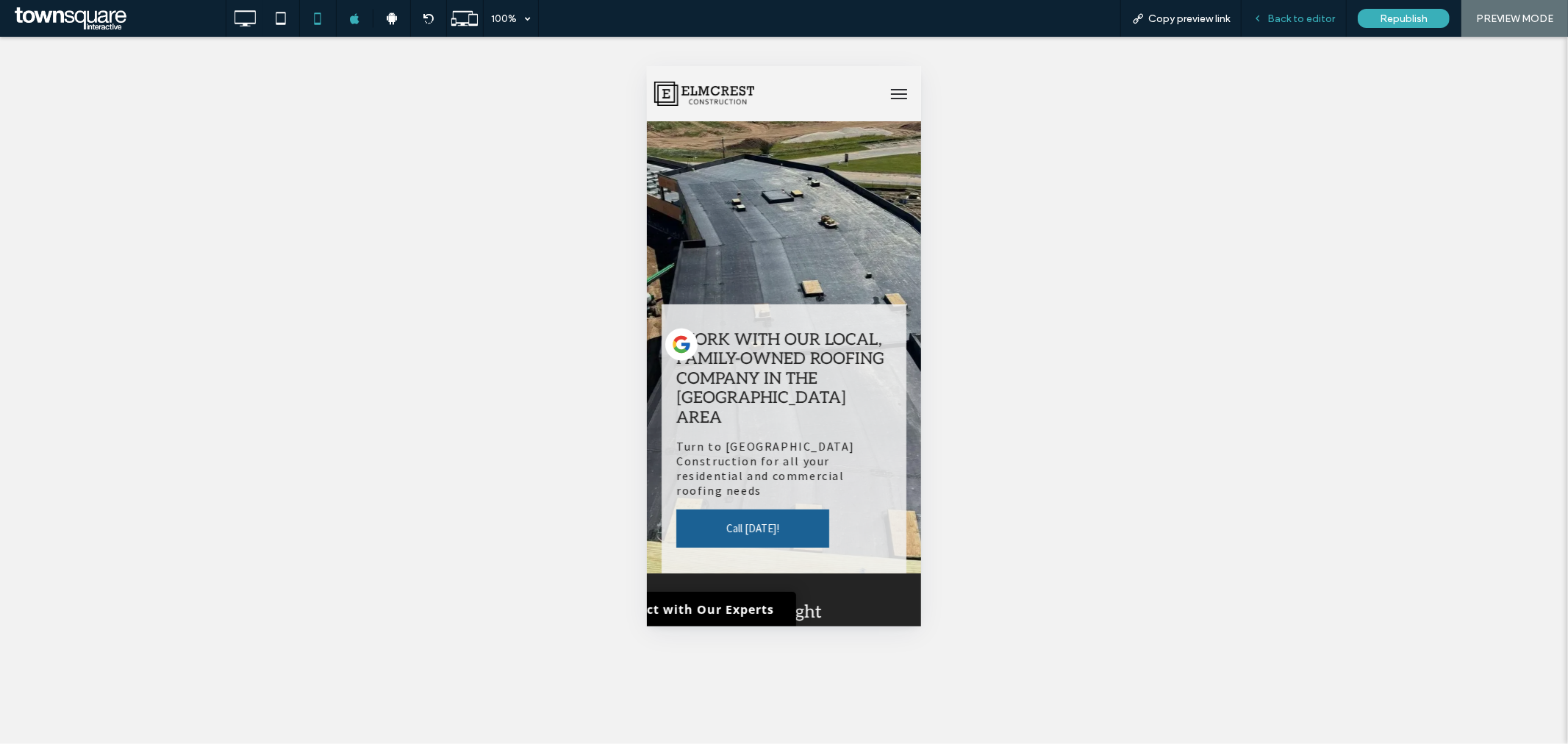
click at [1326, 17] on span "Back to editor" at bounding box center [1301, 19] width 67 height 12
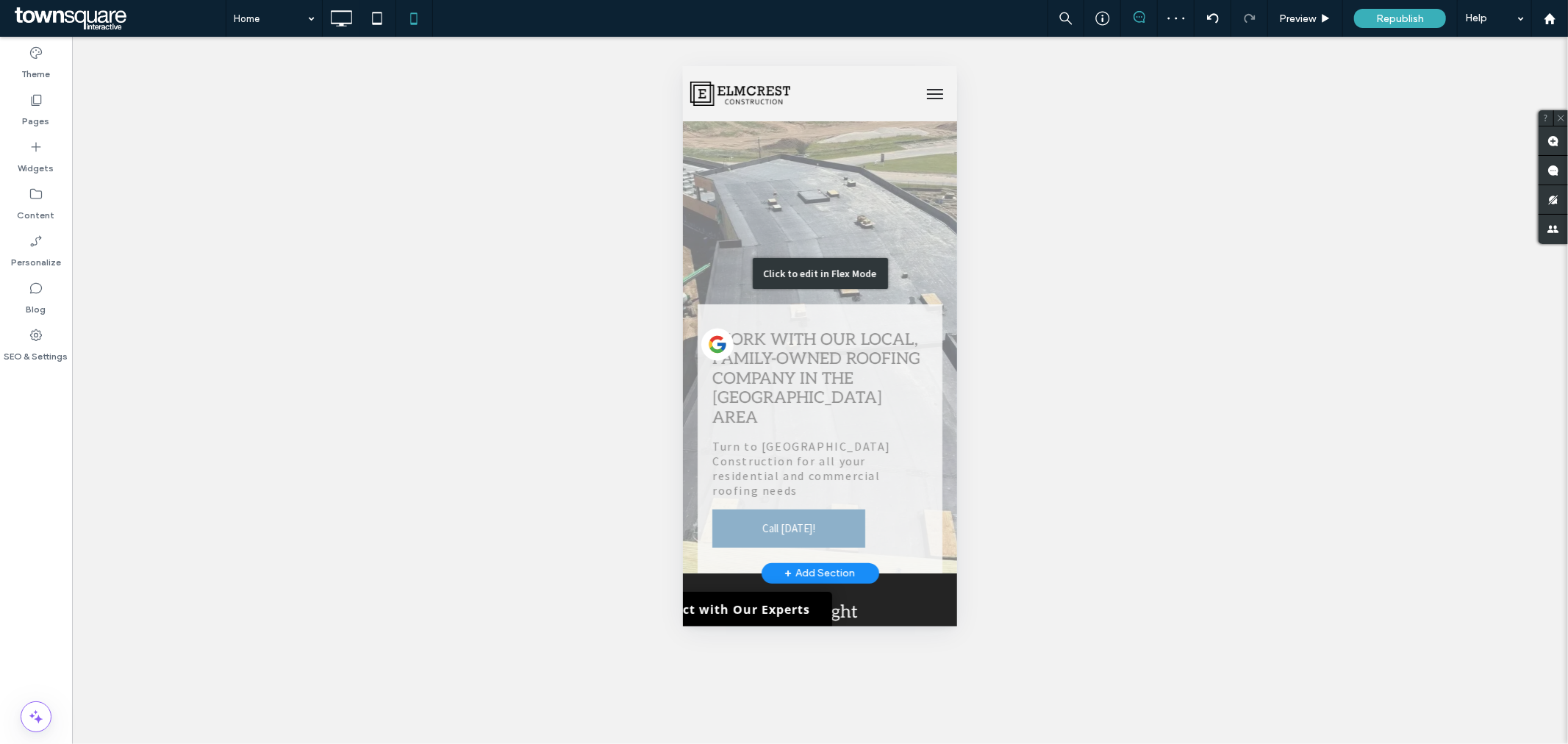
click at [842, 484] on div "Click to edit in Flex Mode" at bounding box center [819, 272] width 275 height 600
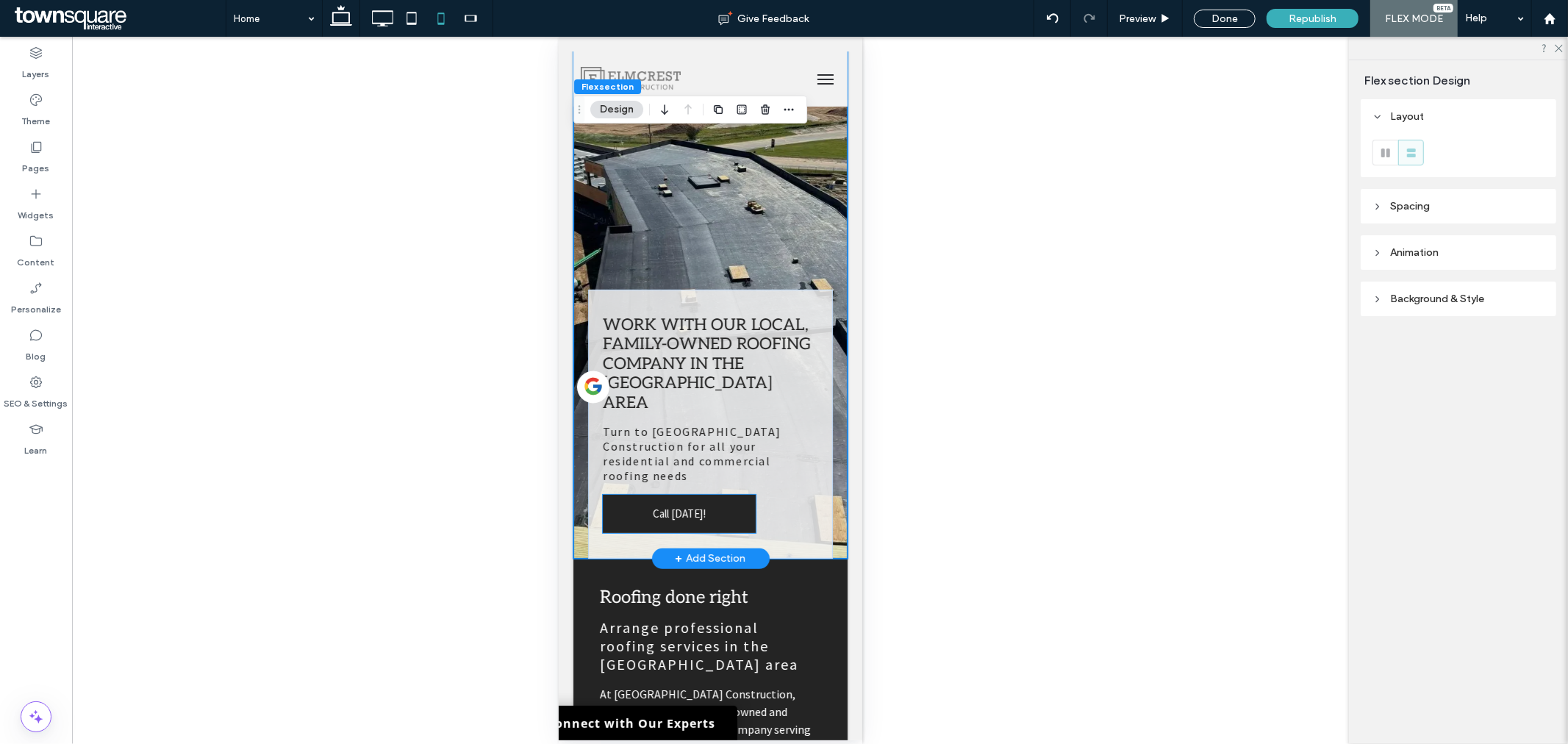
click at [755, 494] on link "Call Today!" at bounding box center [679, 513] width 153 height 38
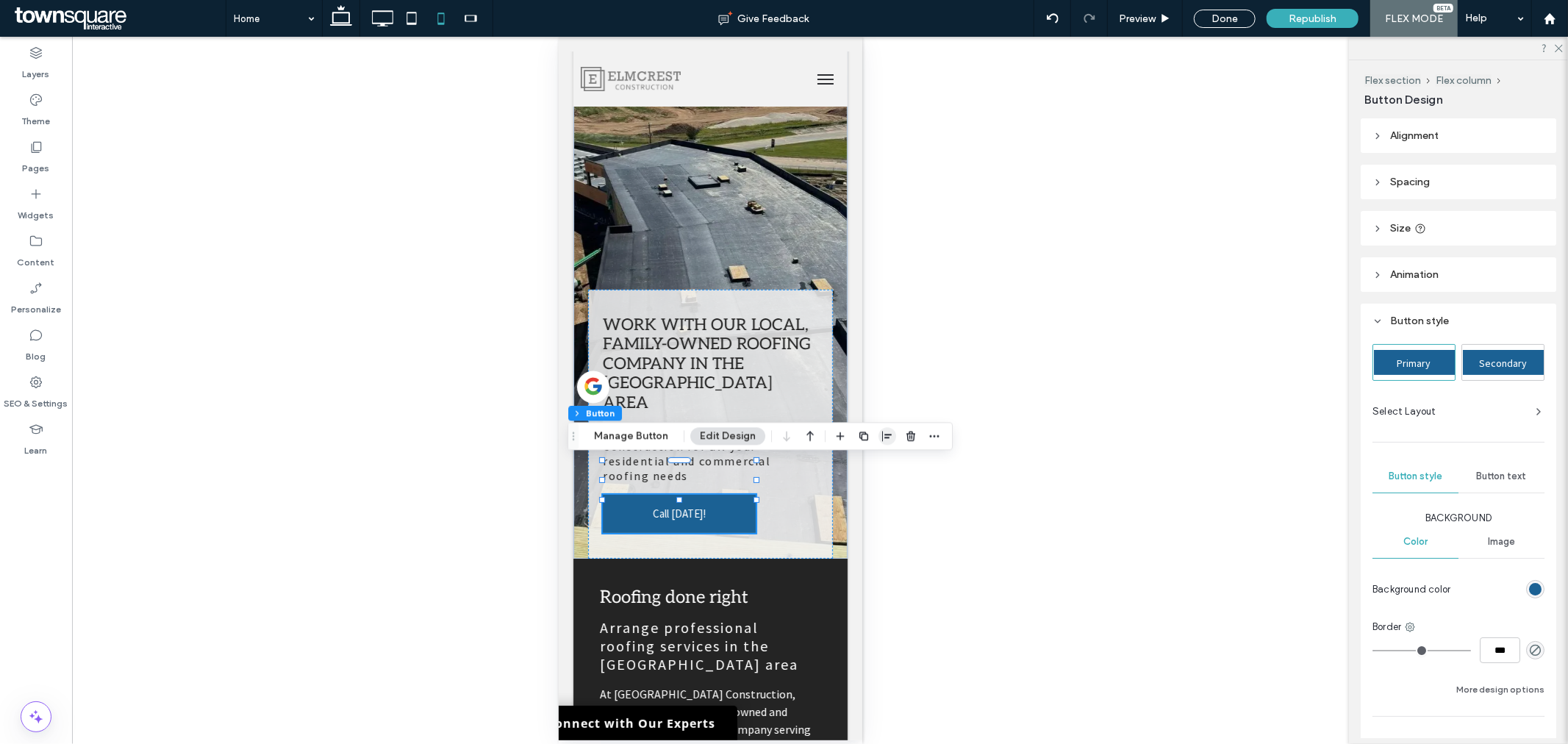
click at [886, 435] on use "button" at bounding box center [887, 436] width 10 height 11
click at [868, 466] on use "center" at bounding box center [872, 465] width 8 height 11
click at [1430, 280] on header "Animation" at bounding box center [1458, 275] width 196 height 35
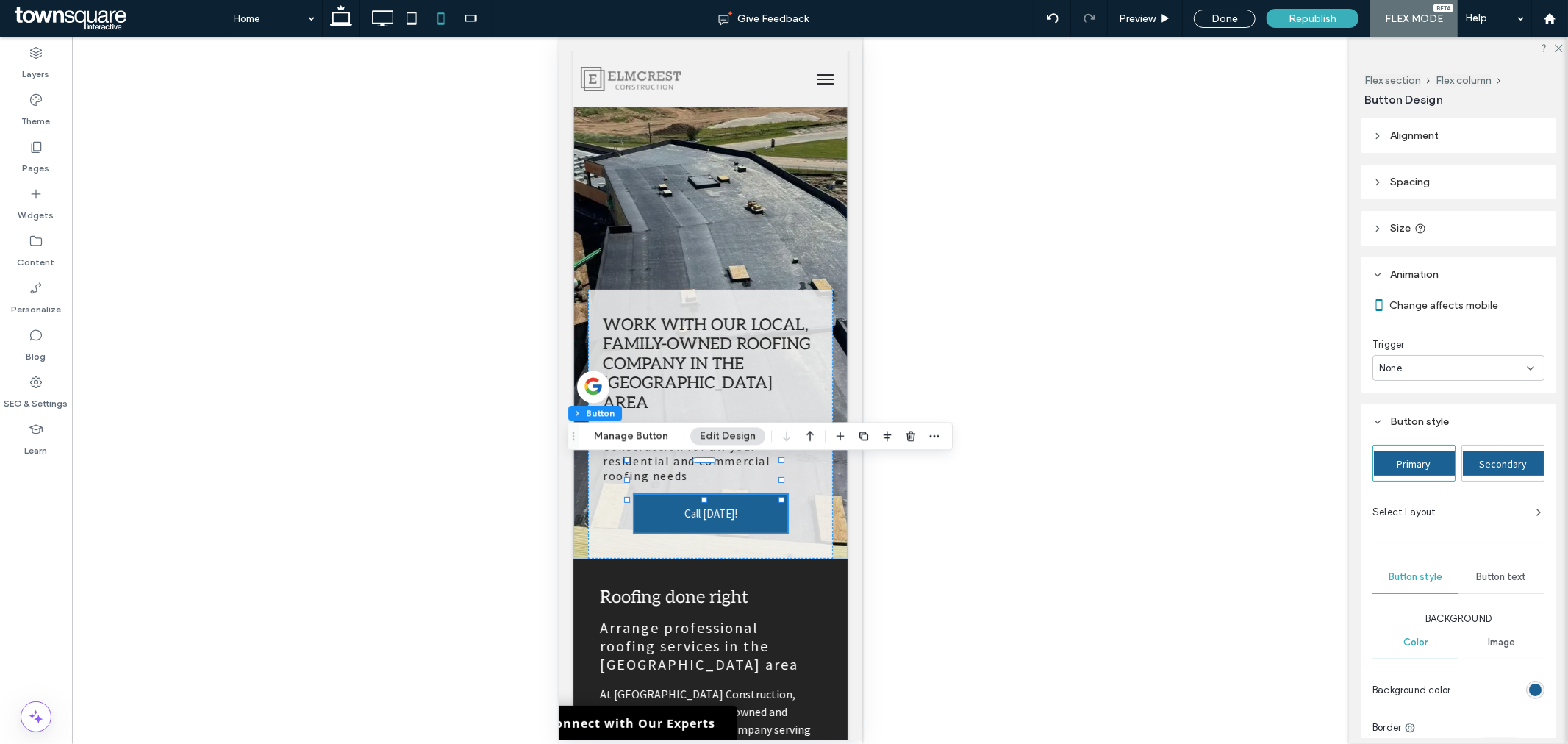
click at [1424, 368] on div "None" at bounding box center [1453, 368] width 148 height 15
click at [1452, 415] on div "Entrance" at bounding box center [1455, 419] width 162 height 26
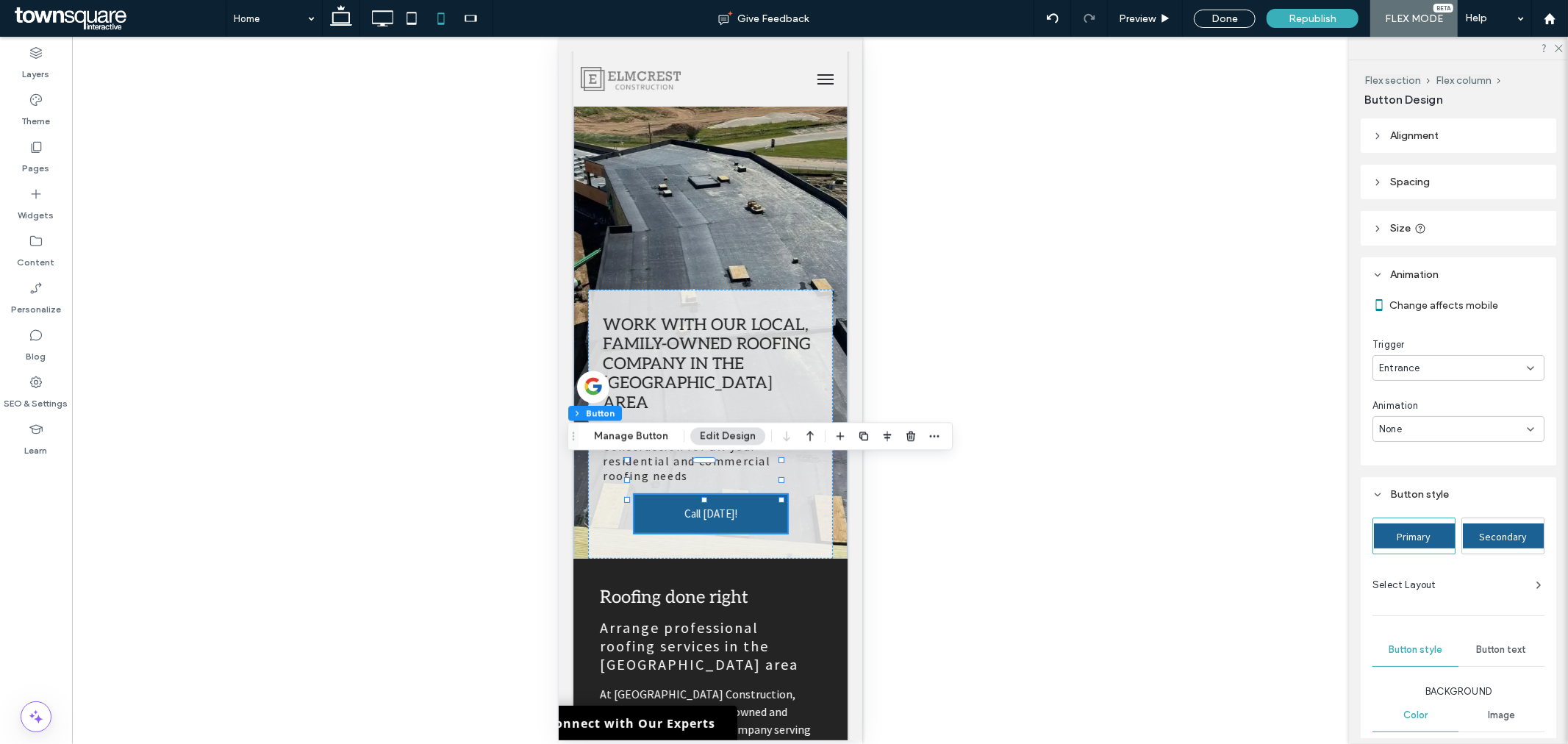
click at [1479, 428] on div "None" at bounding box center [1453, 429] width 148 height 15
click at [1417, 510] on div "Slide In" at bounding box center [1455, 506] width 162 height 26
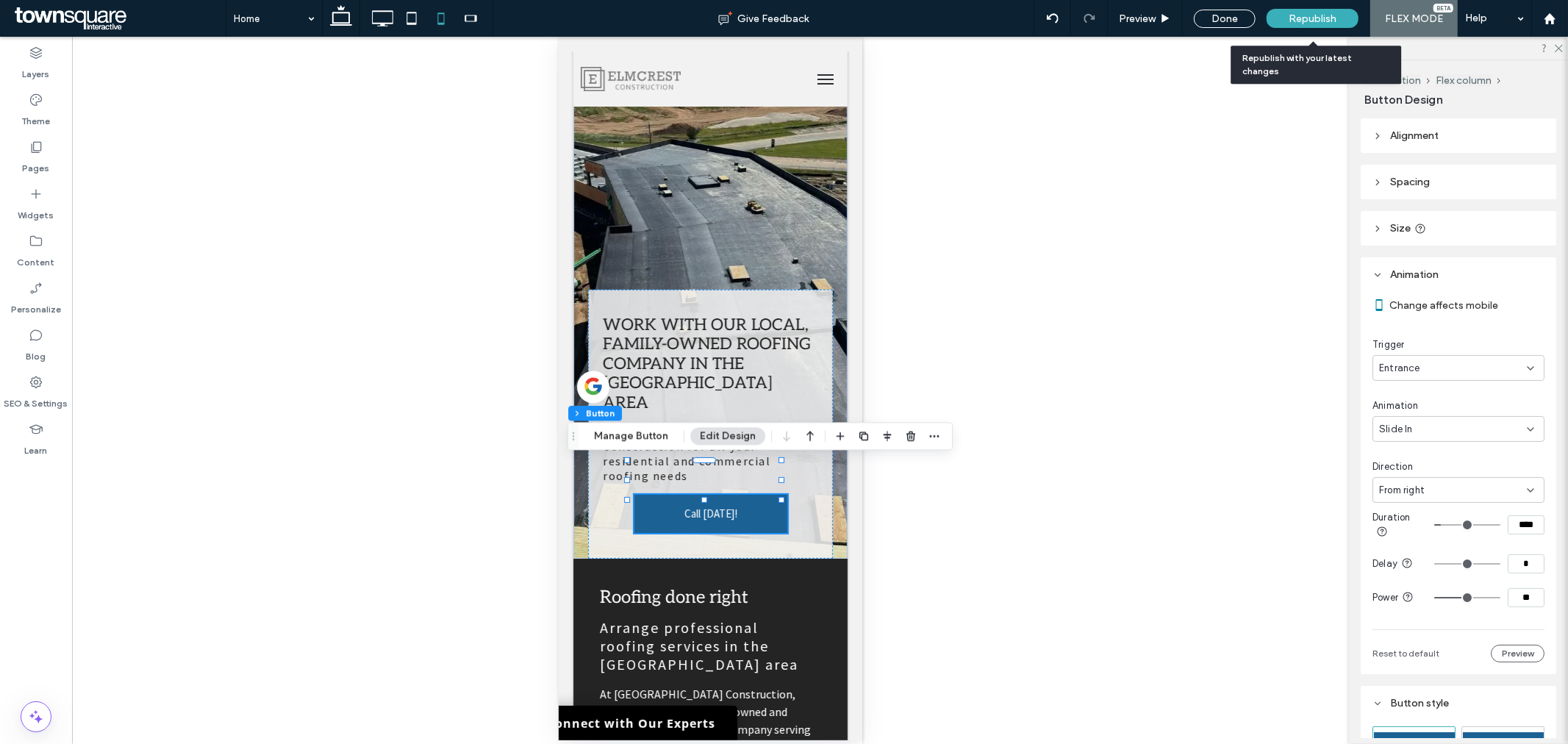
click at [1319, 13] on span "Republish" at bounding box center [1313, 19] width 48 height 12
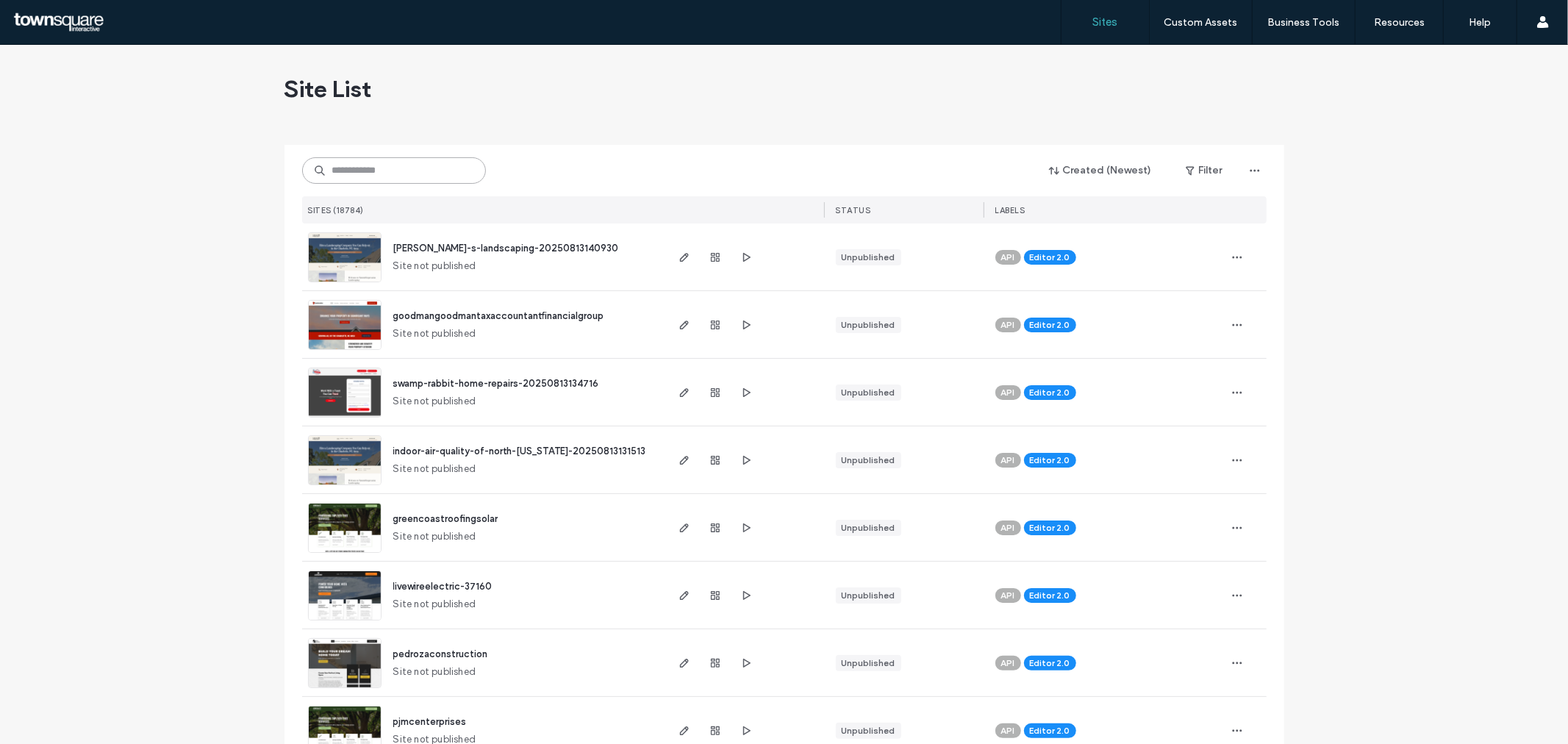
click at [417, 172] on input at bounding box center [394, 171] width 184 height 27
paste input "**********"
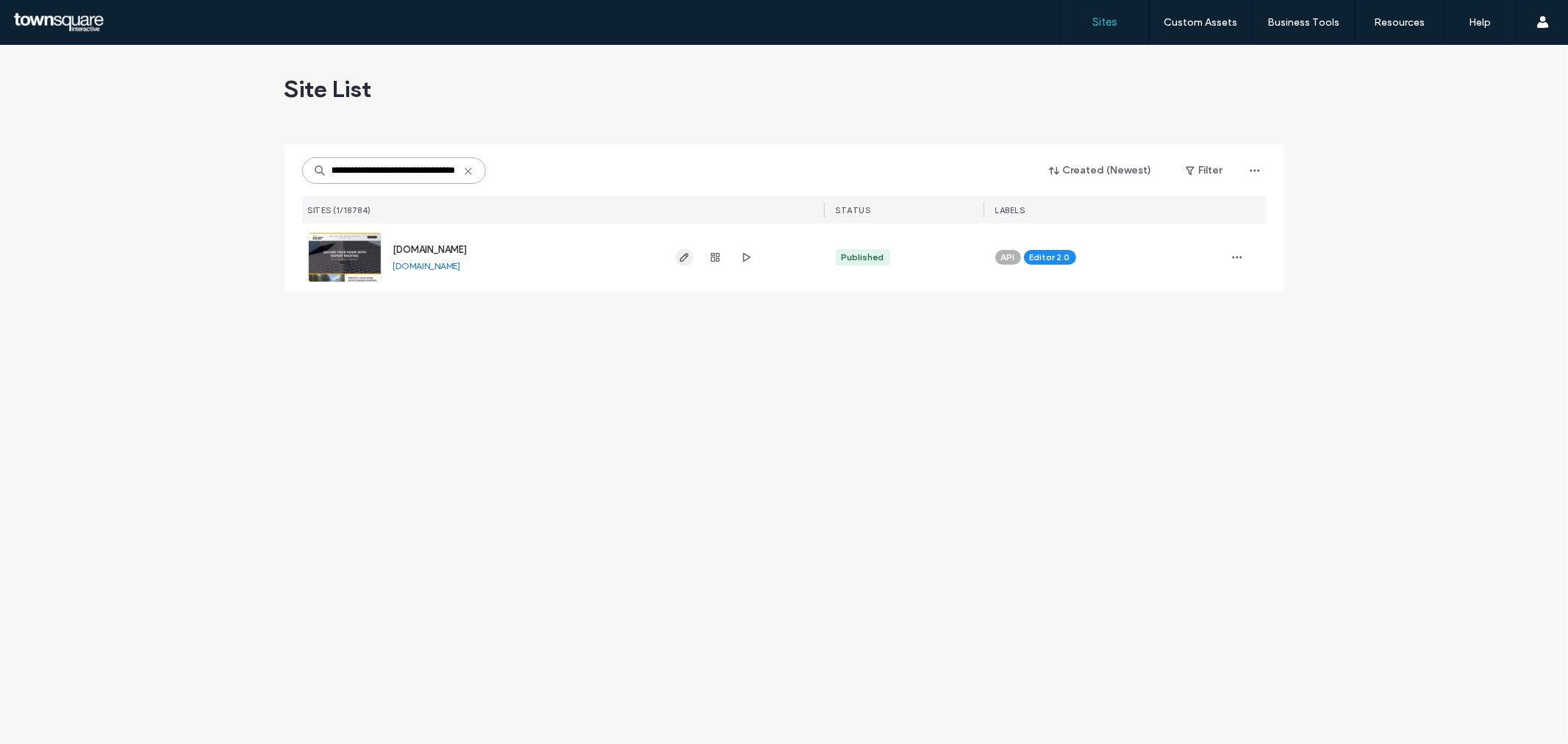
type input "**********"
click at [681, 260] on icon "button" at bounding box center [684, 257] width 12 height 12
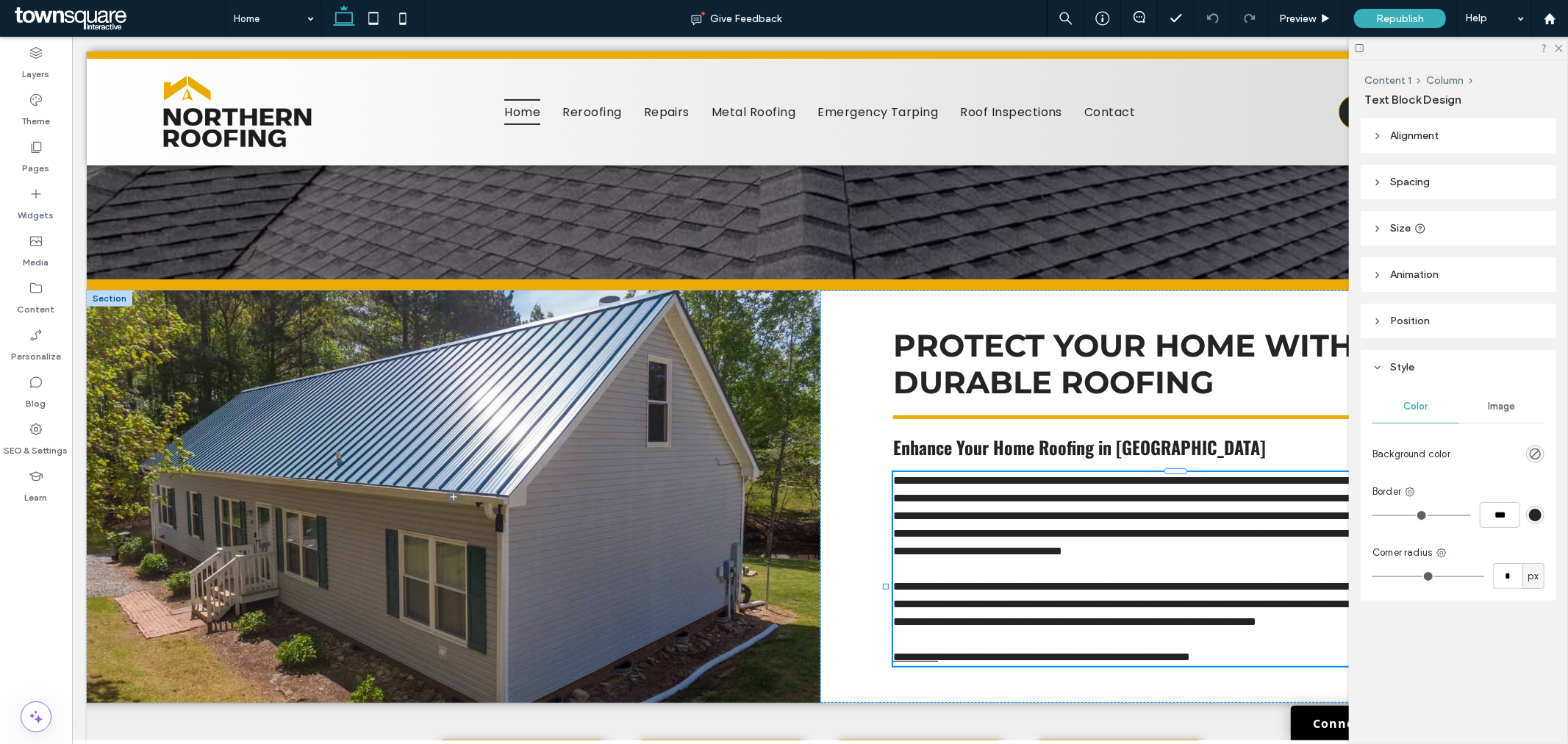
scroll to position [366, 0]
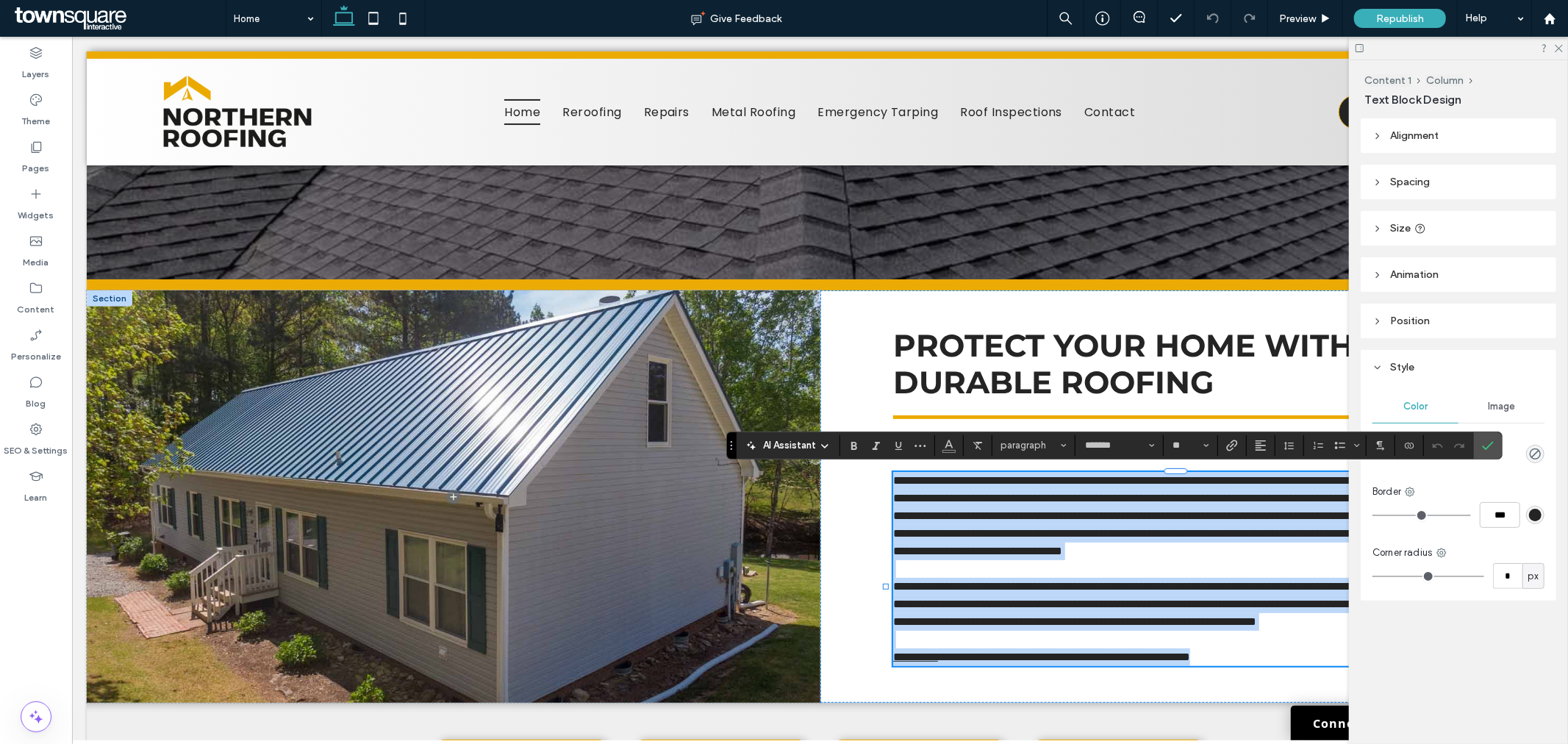
click at [1025, 508] on span "**********" at bounding box center [1180, 515] width 575 height 81
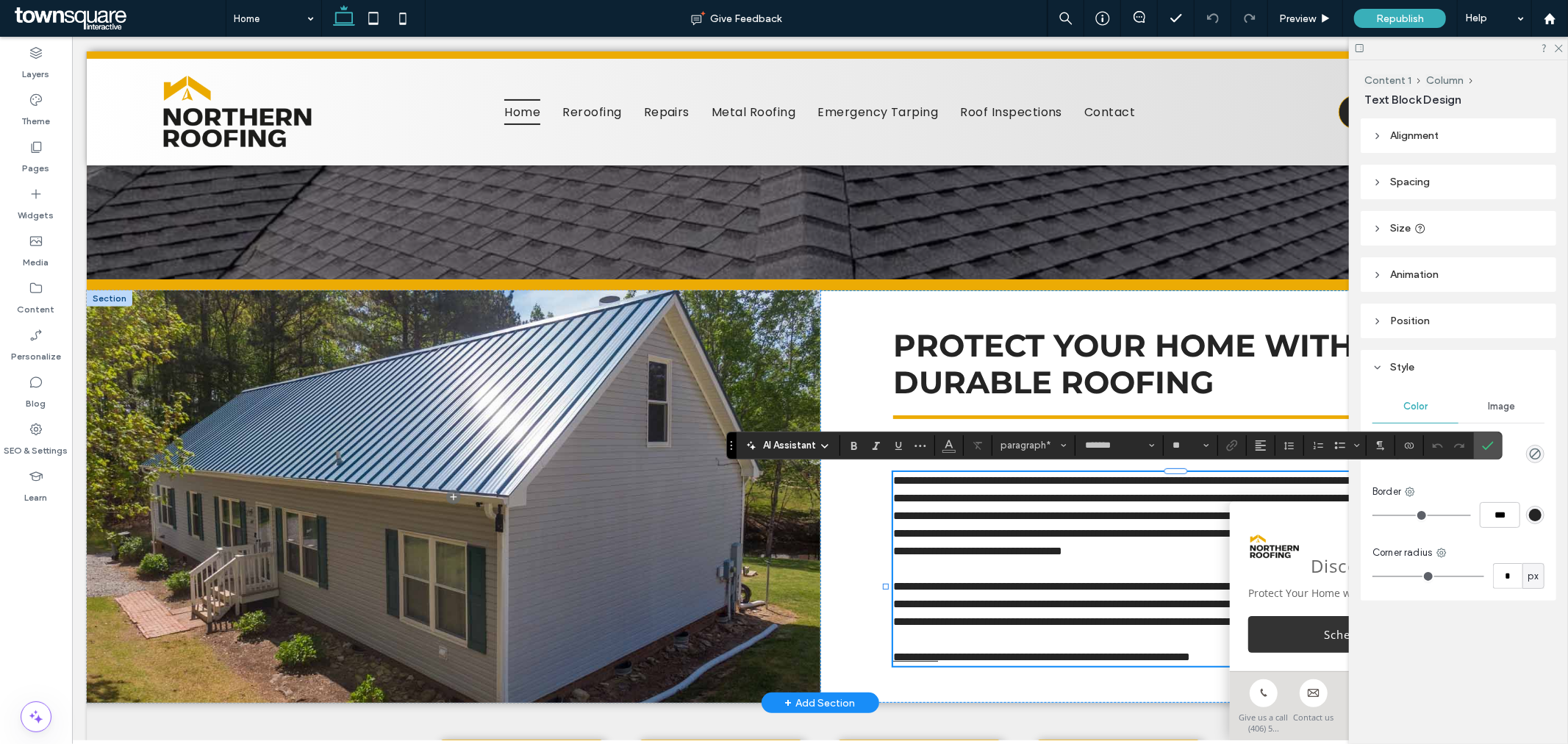
click at [1187, 555] on span "**********" at bounding box center [1180, 515] width 575 height 81
click at [1555, 50] on icon at bounding box center [1558, 47] width 10 height 10
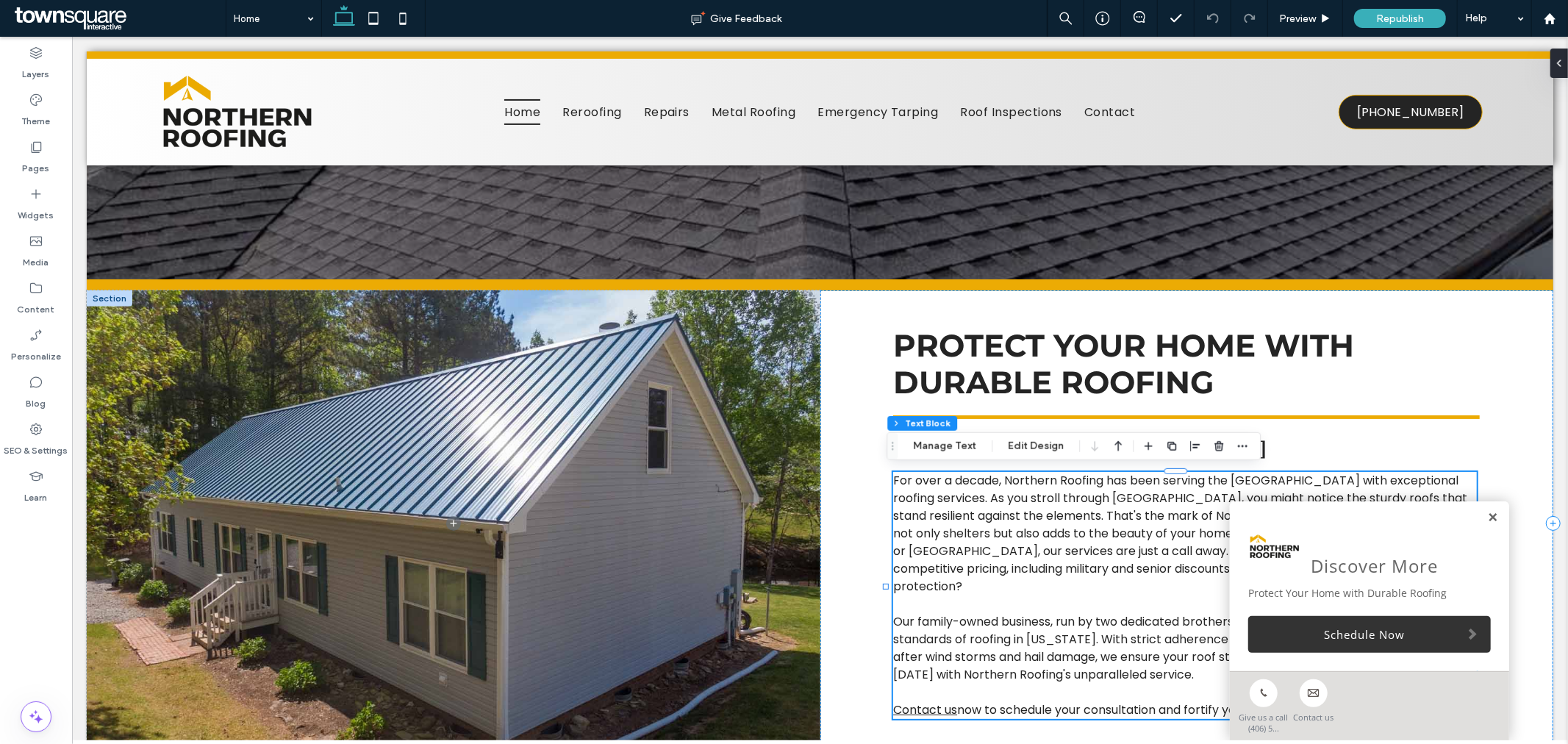
click at [1486, 519] on link at bounding box center [1492, 517] width 11 height 12
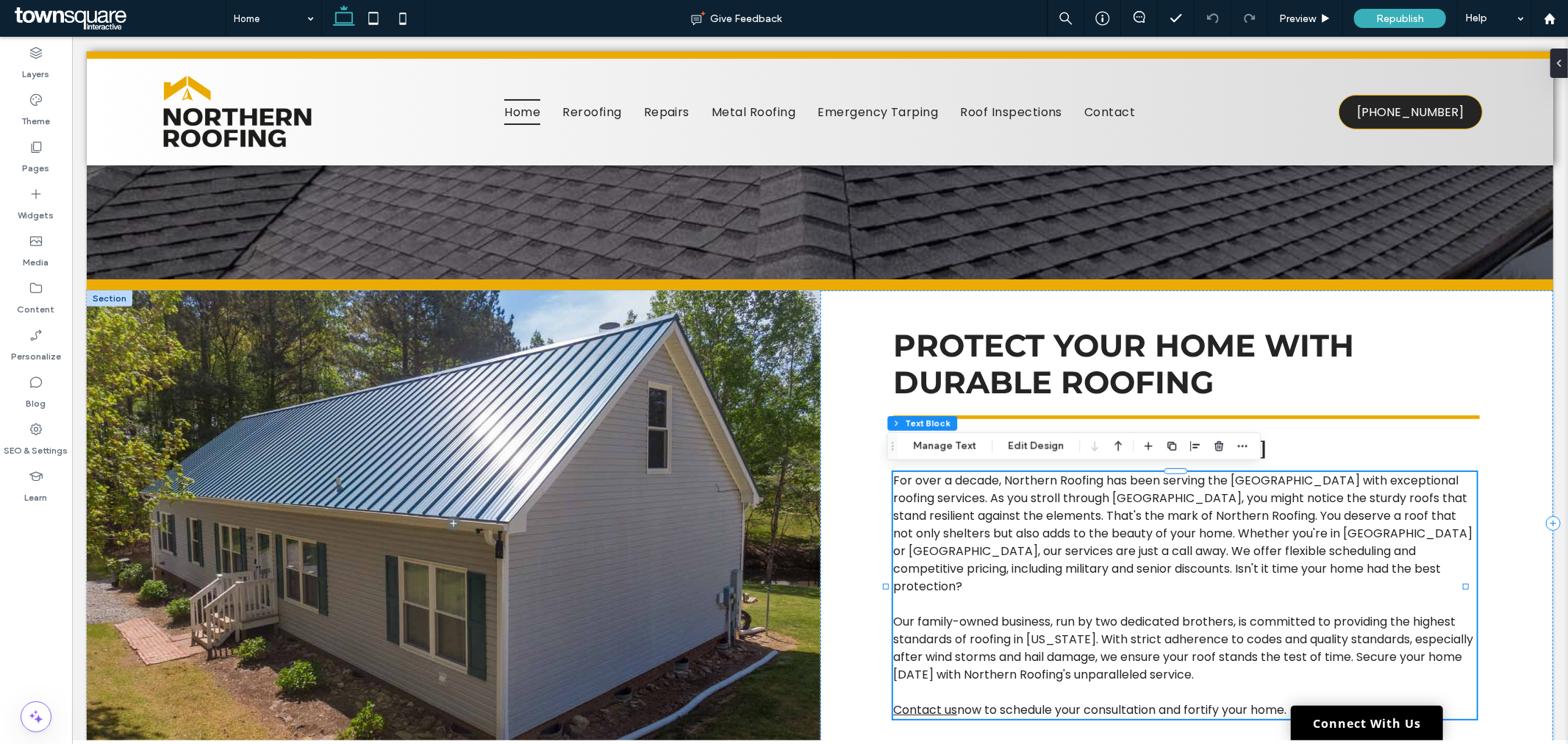
click at [1257, 570] on p "For over a decade, Northern Roofing has been serving the Bitterroot Valley with…" at bounding box center [1184, 532] width 584 height 123
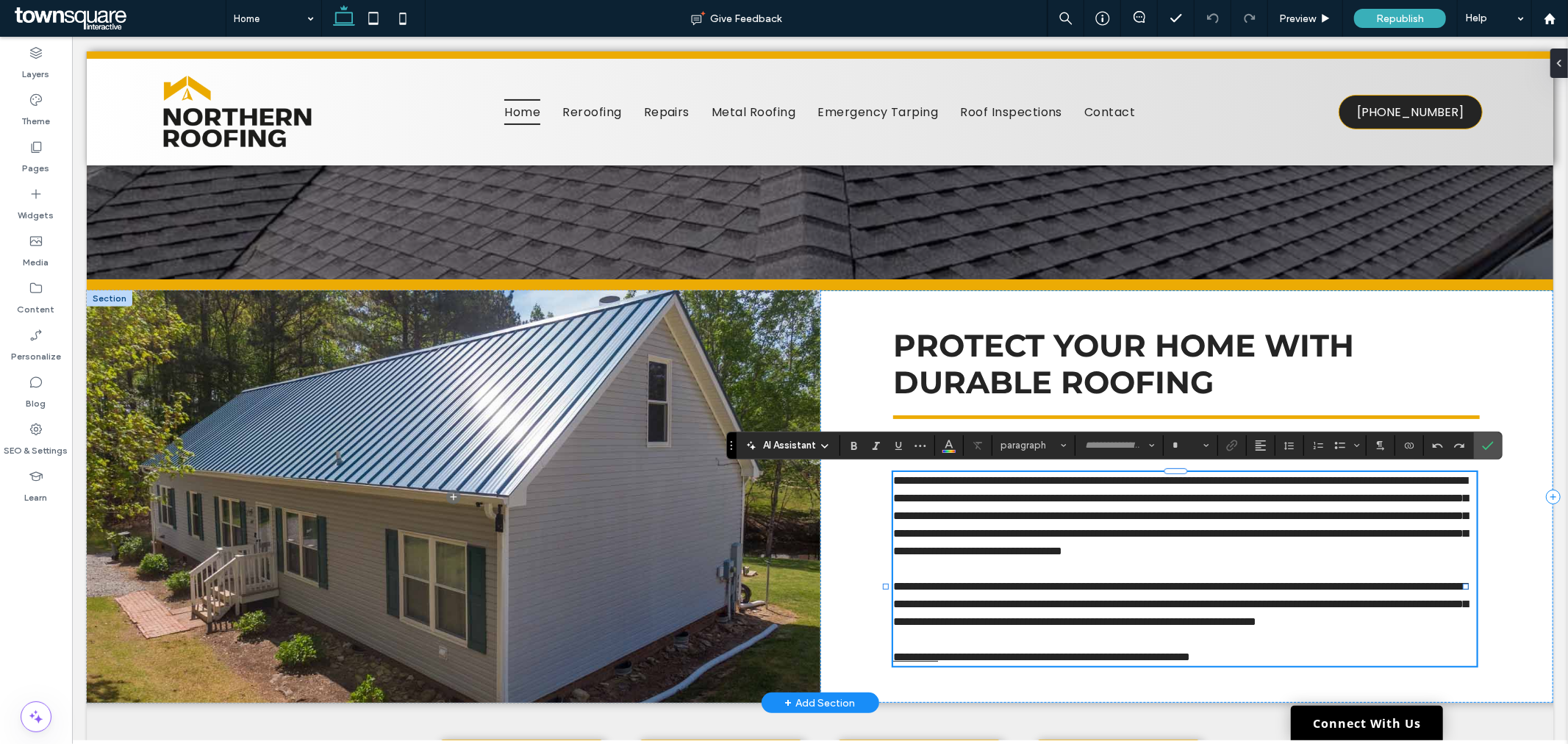
type input "*******"
type input "**"
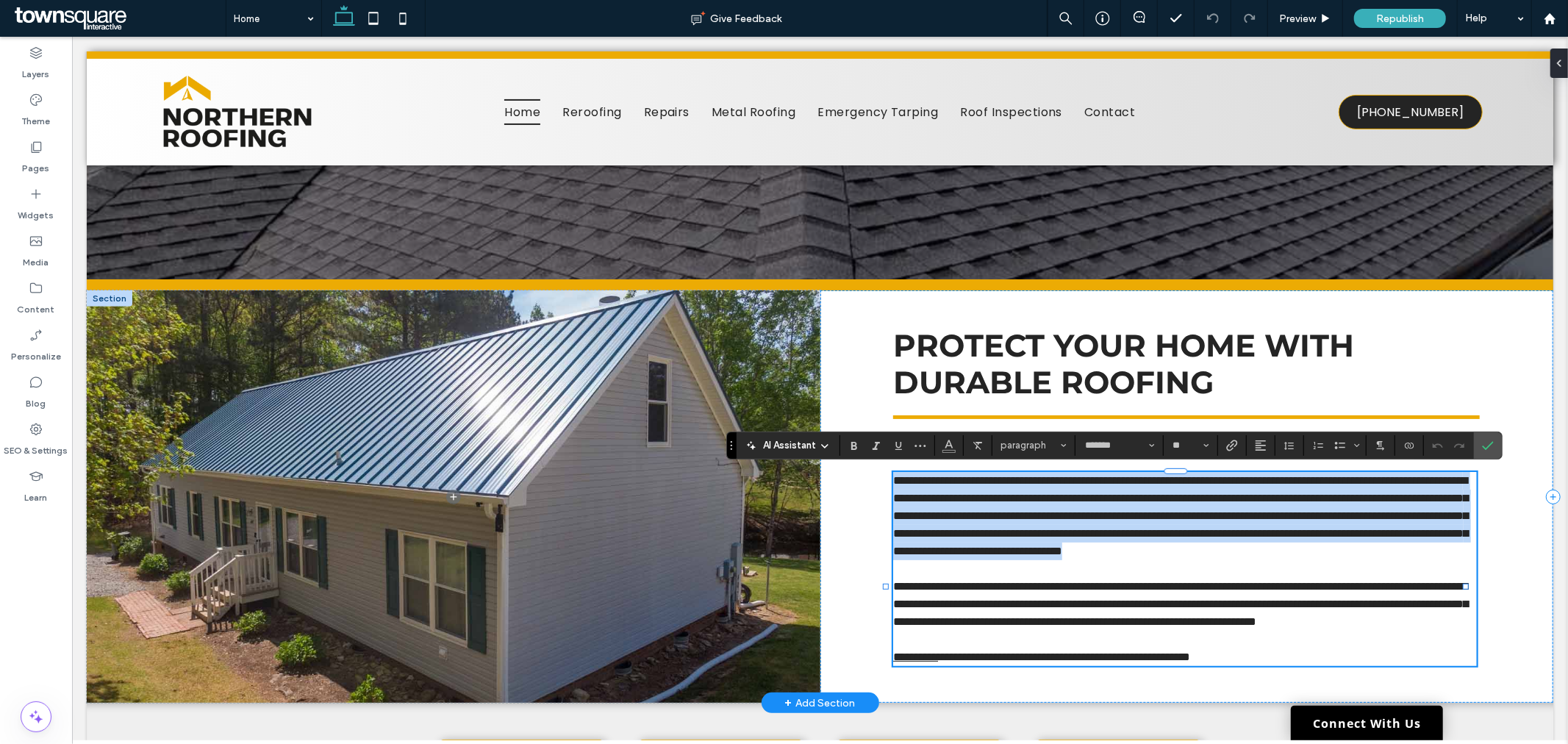
drag, startPoint x: 1230, startPoint y: 562, endPoint x: 885, endPoint y: 480, distance: 354.6
click at [885, 480] on div "**********" at bounding box center [819, 496] width 1467 height 413
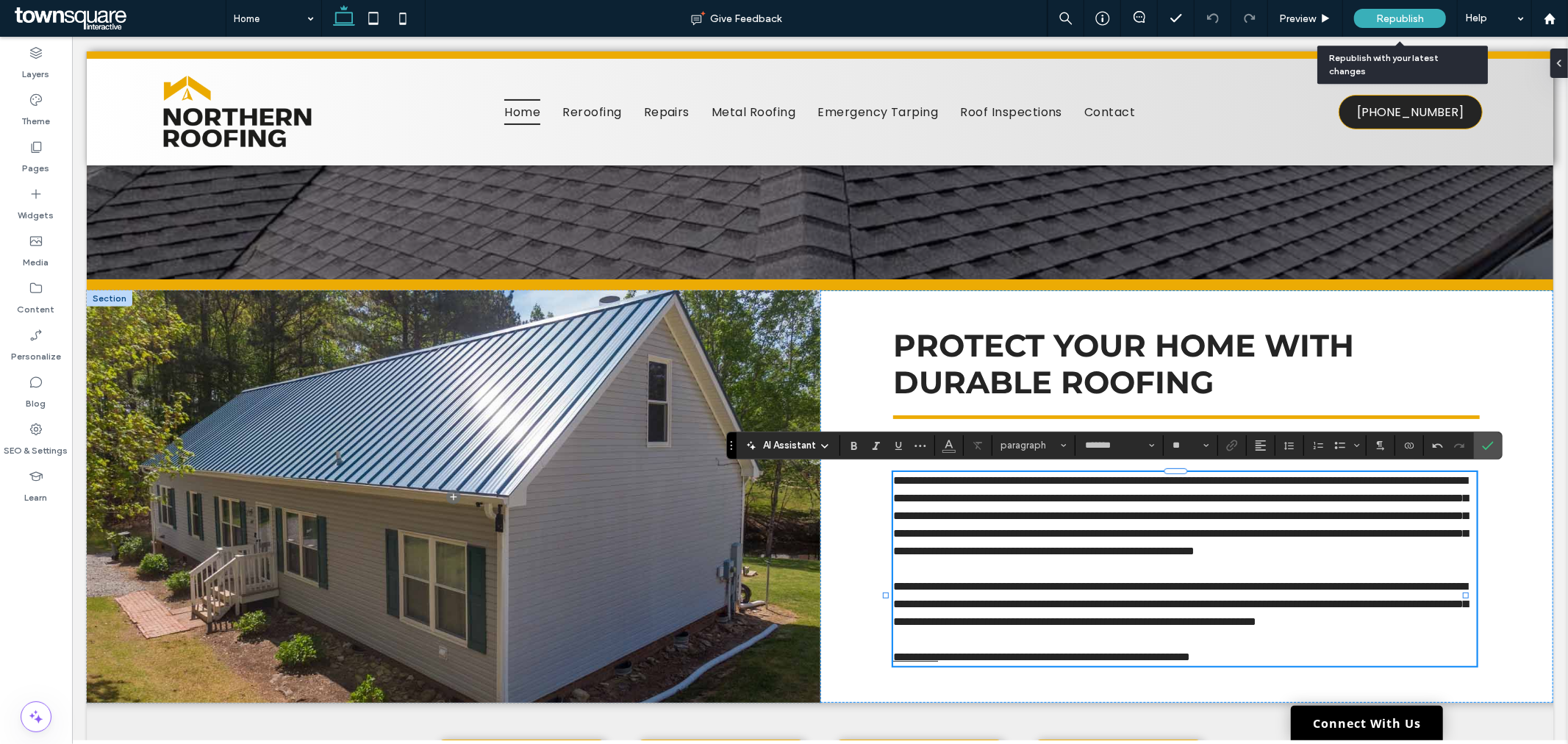
click at [1402, 15] on span "Republish" at bounding box center [1401, 19] width 48 height 12
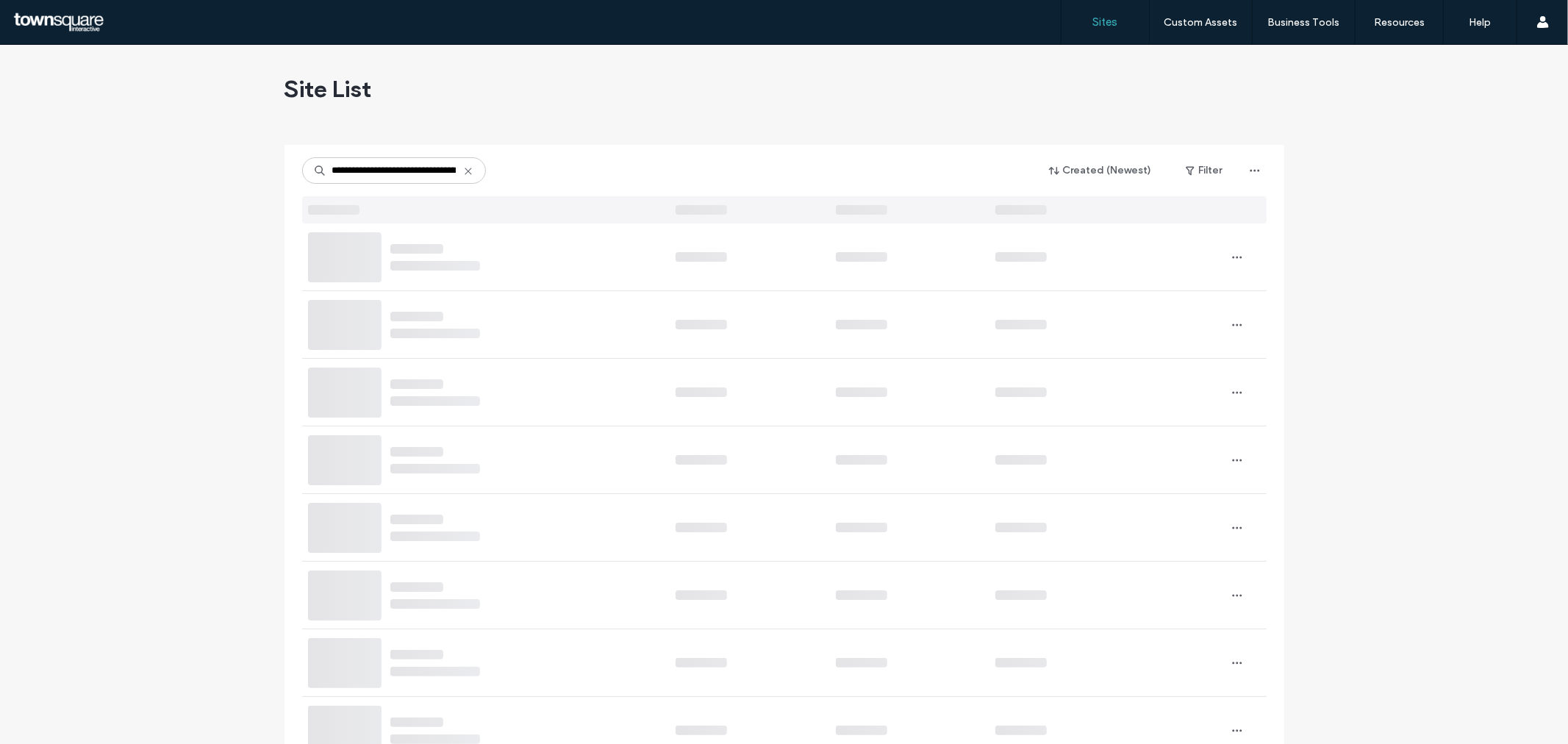
scroll to position [0, 51]
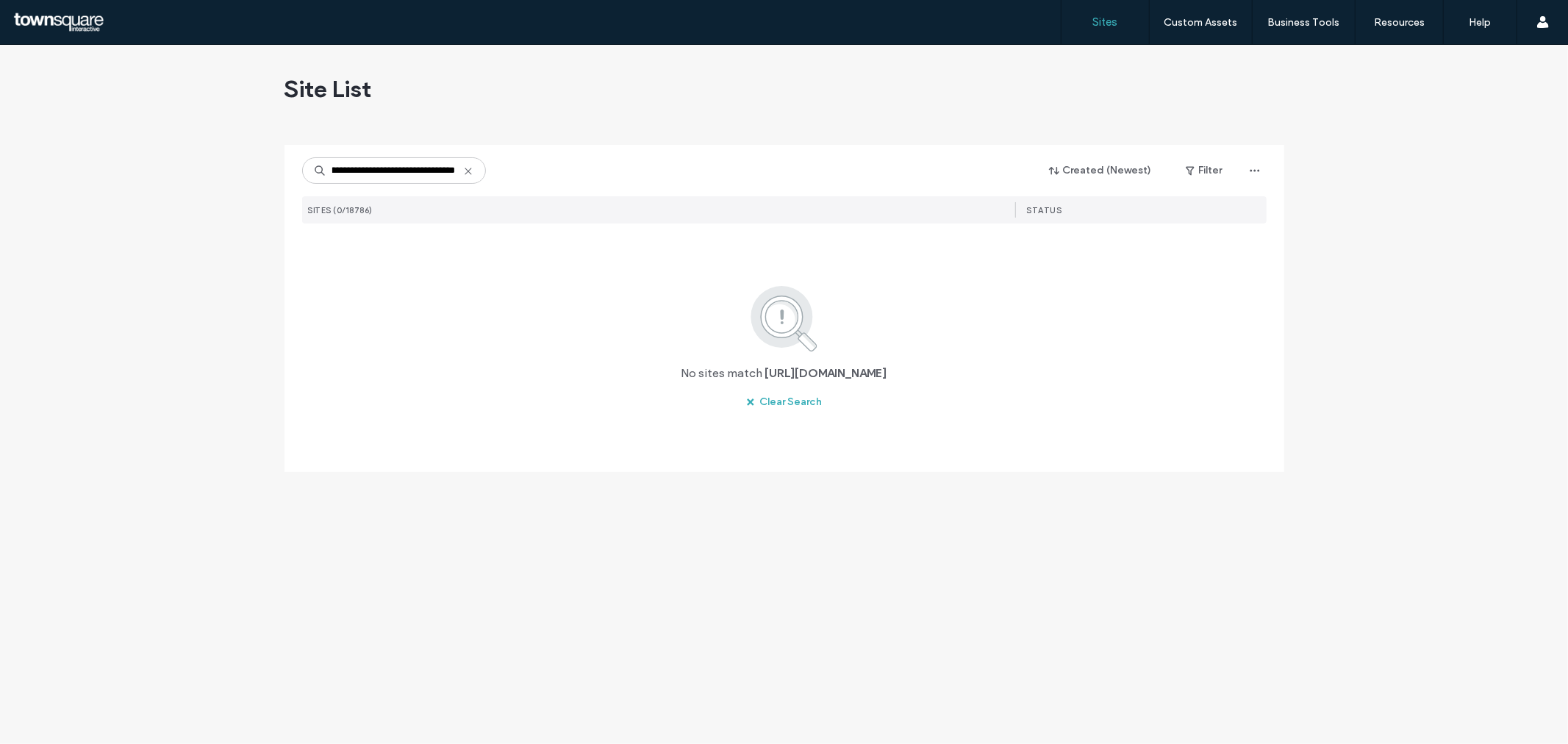
type input "**********"
